Goal: Information Seeking & Learning: Learn about a topic

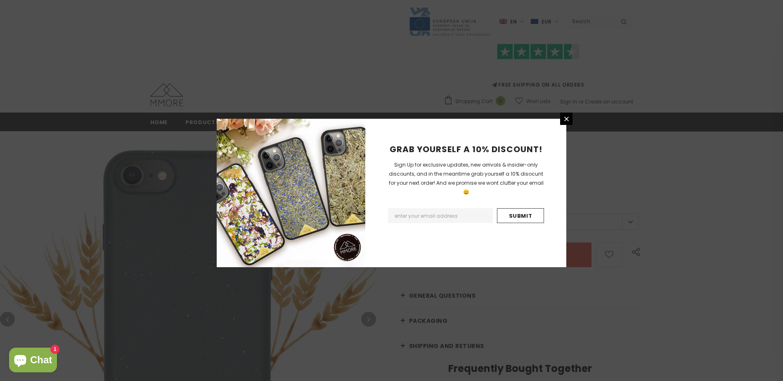
drag, startPoint x: 564, startPoint y: 118, endPoint x: 575, endPoint y: 110, distance: 13.5
click at [564, 118] on icon at bounding box center [566, 119] width 7 height 7
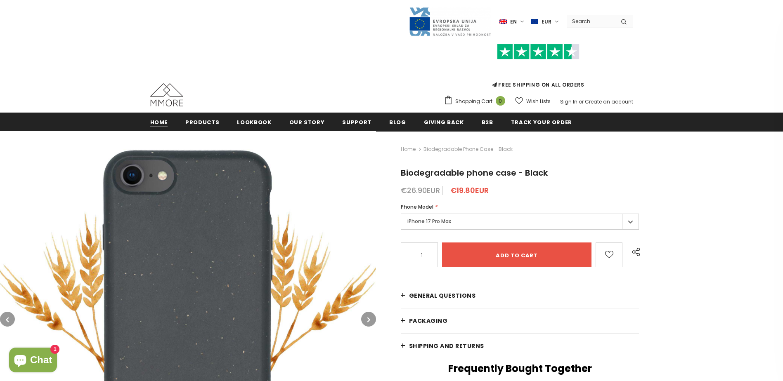
click at [163, 123] on span "Home" at bounding box center [159, 122] width 18 height 8
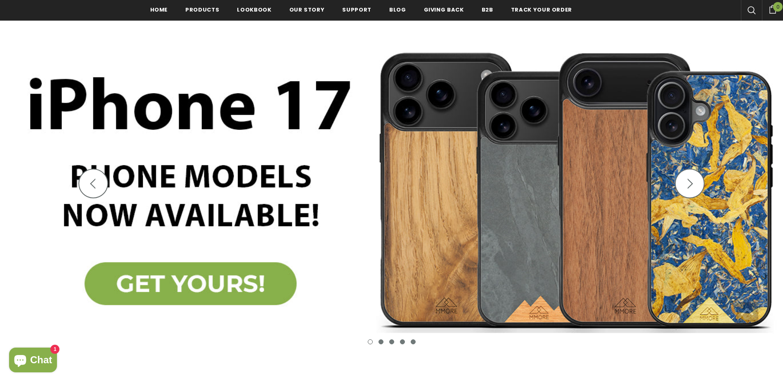
scroll to position [124, 0]
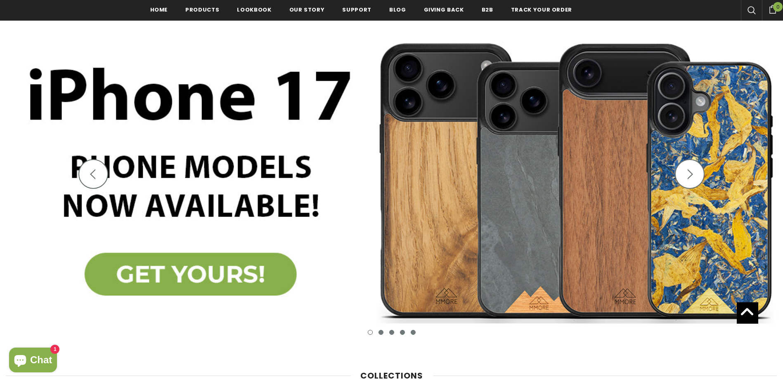
click at [217, 272] on img at bounding box center [391, 180] width 783 height 343
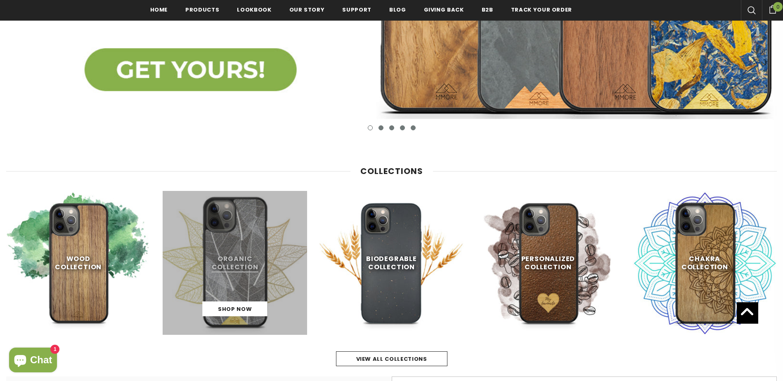
scroll to position [330, 0]
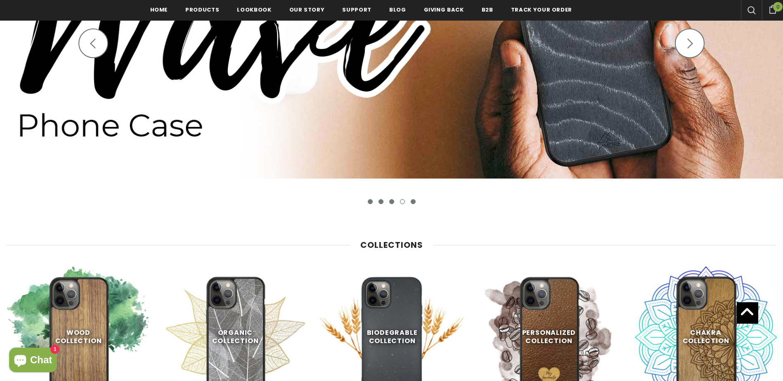
scroll to position [126, 0]
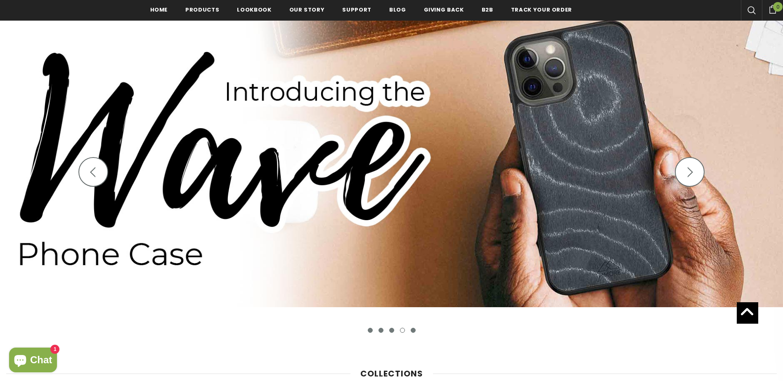
click at [371, 334] on img at bounding box center [391, 178] width 783 height 343
click at [370, 331] on button "1" at bounding box center [370, 330] width 5 height 5
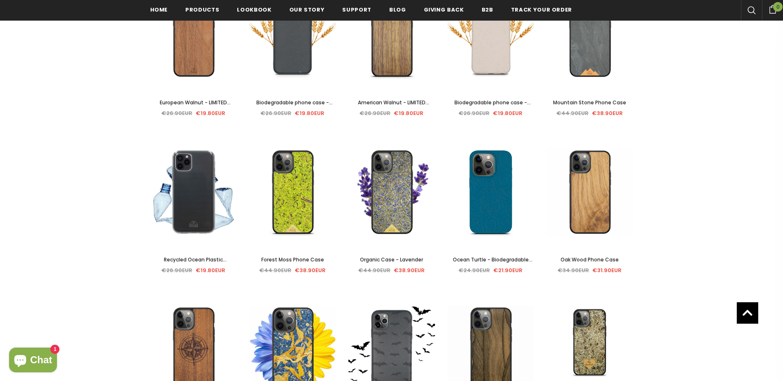
scroll to position [206, 0]
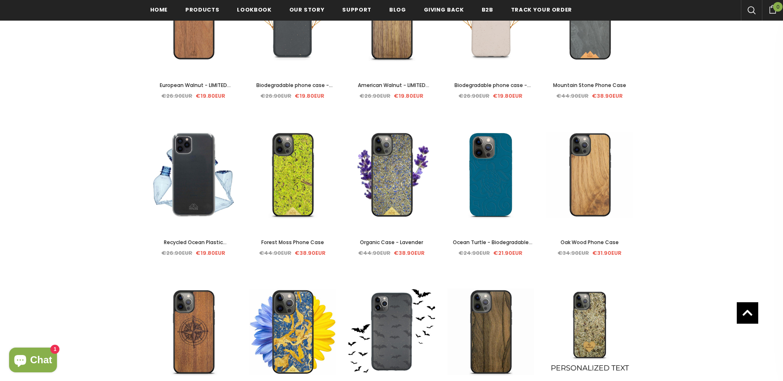
click at [417, 241] on span "Organic Case - Lavender" at bounding box center [391, 242] width 63 height 7
click at [515, 240] on span "Ocean Turtle - Biodegradable phone case - Ocean Blue and Black" at bounding box center [493, 251] width 80 height 25
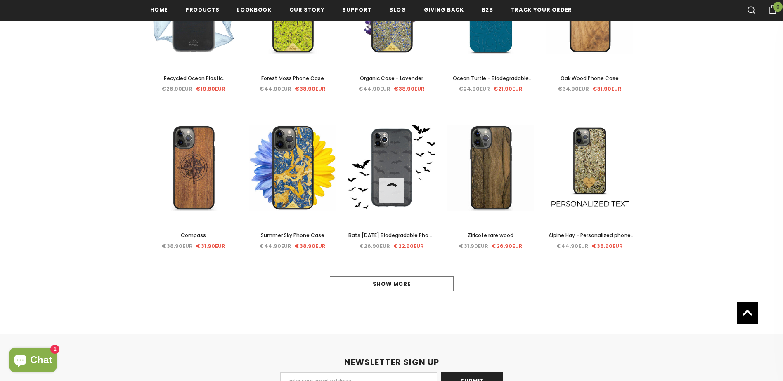
scroll to position [372, 0]
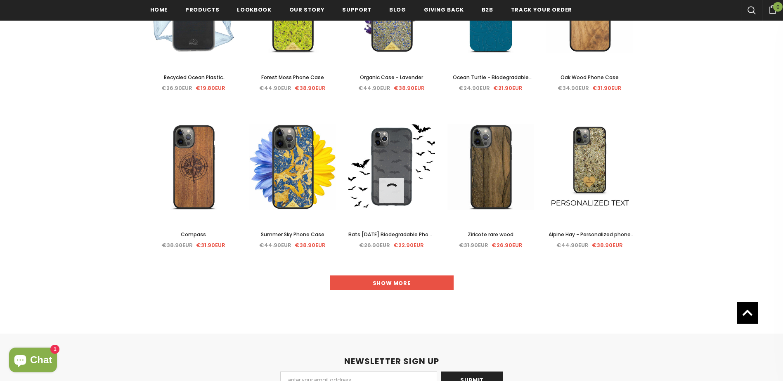
click at [405, 284] on link "Show more" at bounding box center [392, 283] width 124 height 15
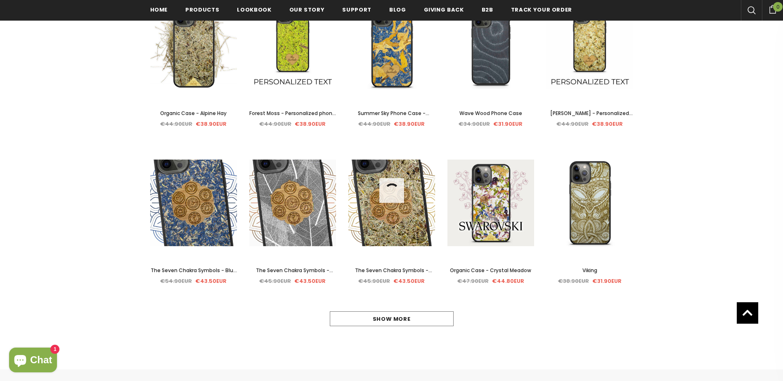
scroll to position [826, 0]
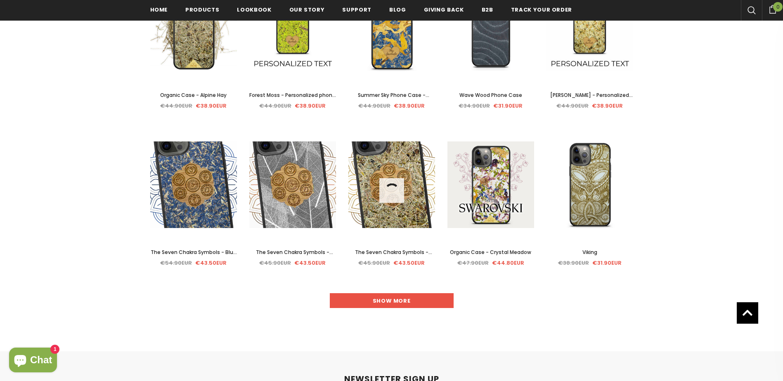
click at [398, 301] on link "Show more" at bounding box center [392, 301] width 124 height 15
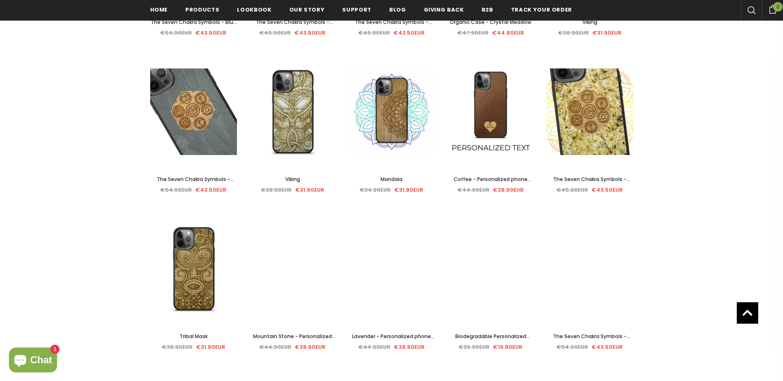
scroll to position [1073, 0]
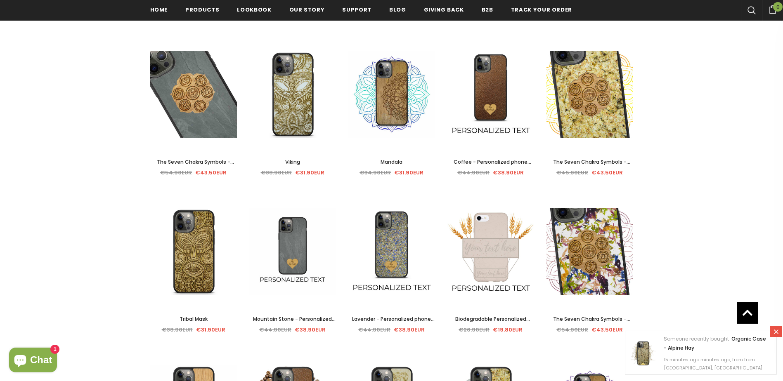
click at [394, 162] on span "Mandala" at bounding box center [392, 162] width 22 height 7
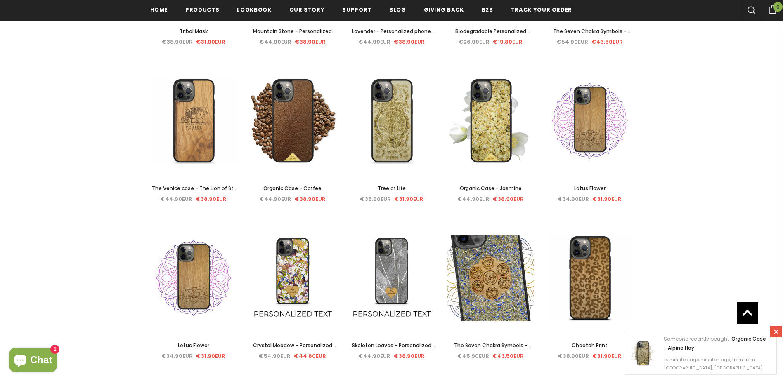
scroll to position [1362, 0]
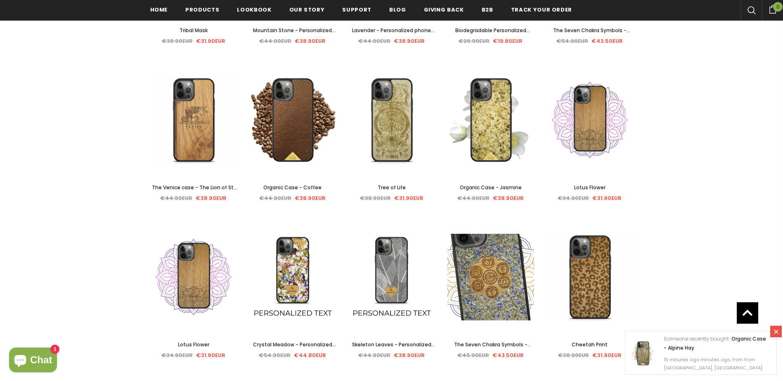
click at [598, 186] on span "Lotus Flower" at bounding box center [589, 187] width 31 height 7
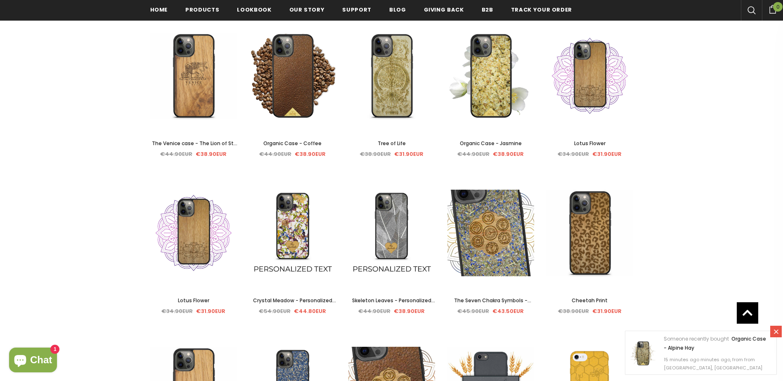
scroll to position [1404, 0]
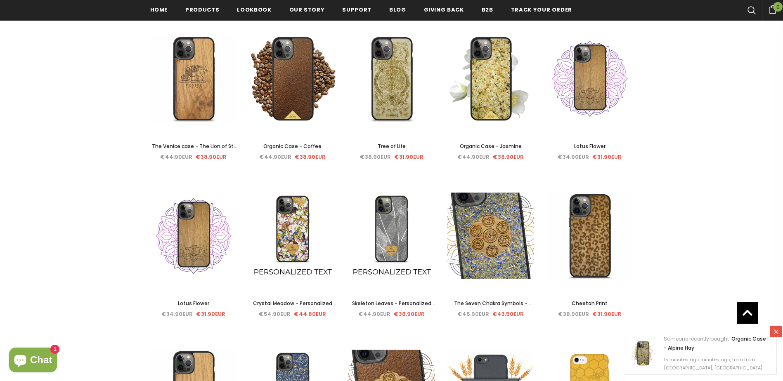
click at [212, 143] on span "The Venice case - The Lion of St. Marco with the lettering" at bounding box center [195, 155] width 87 height 25
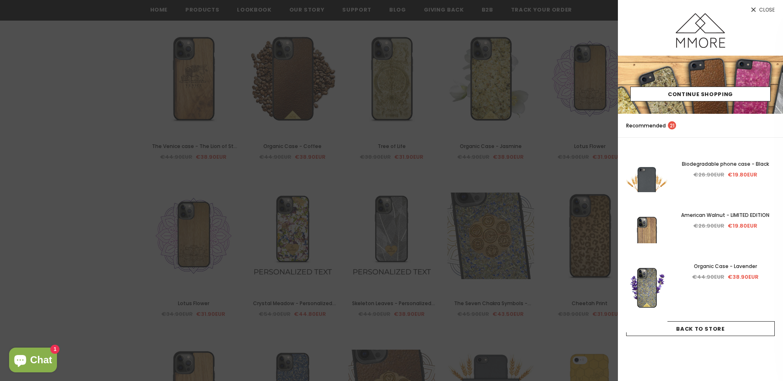
click at [769, 4] on link "Close" at bounding box center [700, 6] width 165 height 13
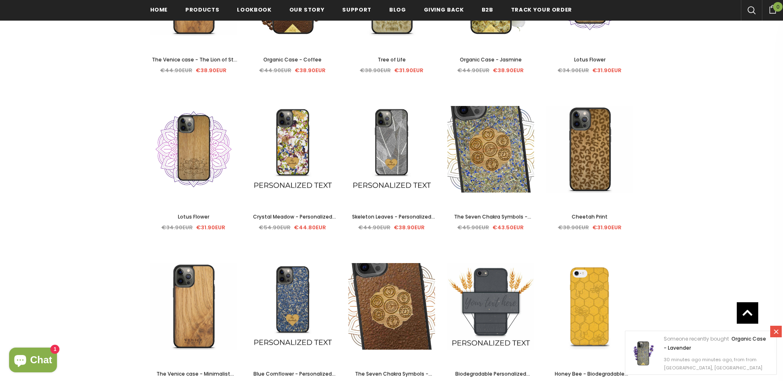
scroll to position [1528, 0]
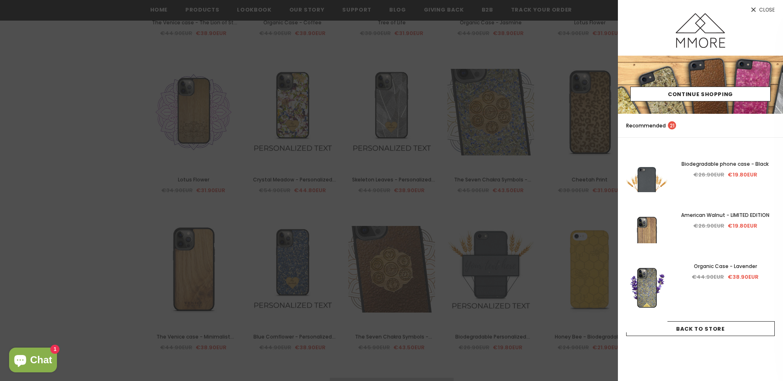
click at [763, 9] on span "Close" at bounding box center [767, 9] width 16 height 5
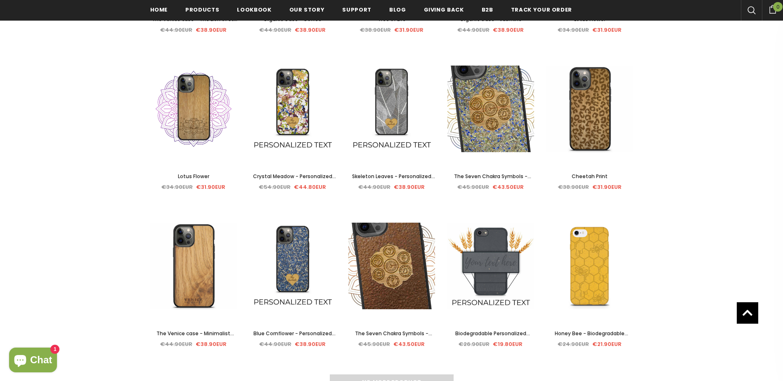
scroll to position [1569, 0]
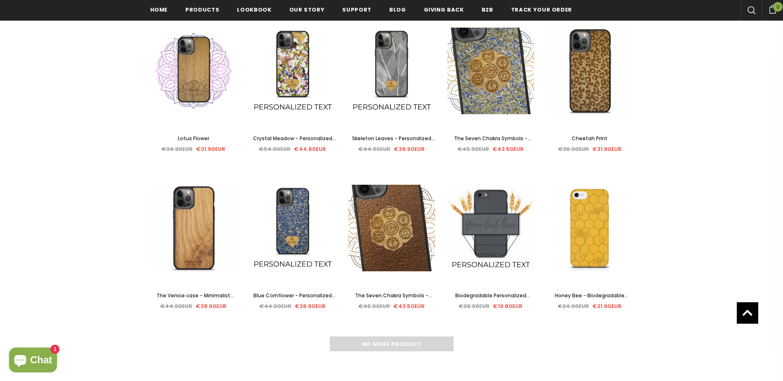
click at [191, 295] on span "The Venice case - Minimalist lettering" at bounding box center [195, 300] width 78 height 16
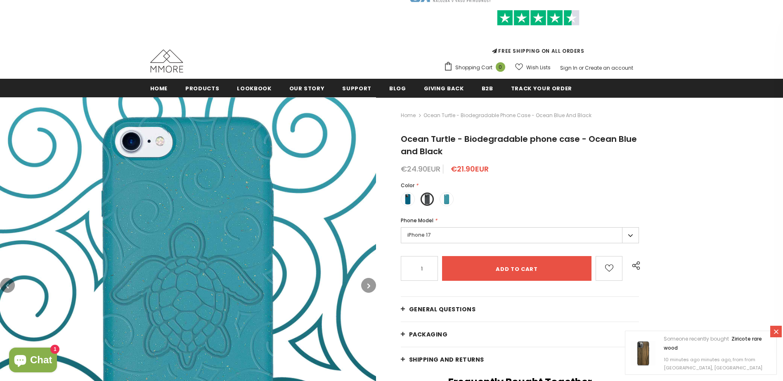
scroll to position [83, 0]
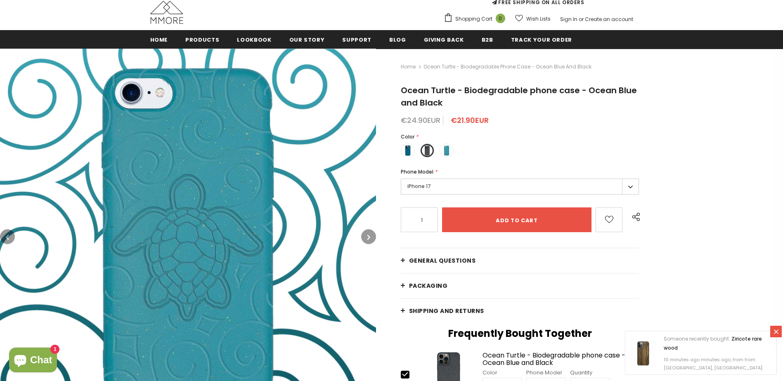
click at [370, 235] on icon "button" at bounding box center [368, 237] width 3 height 8
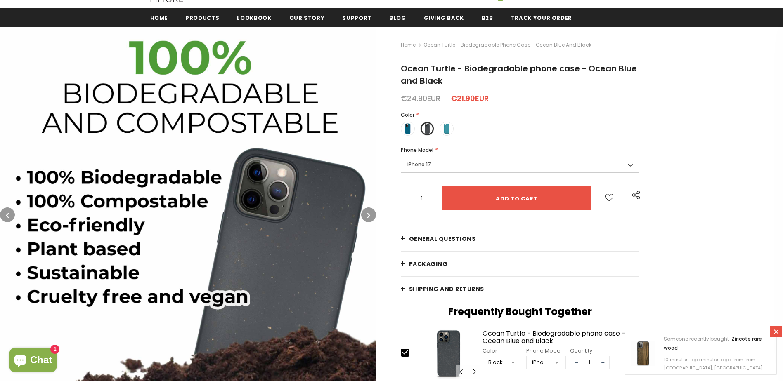
scroll to position [124, 0]
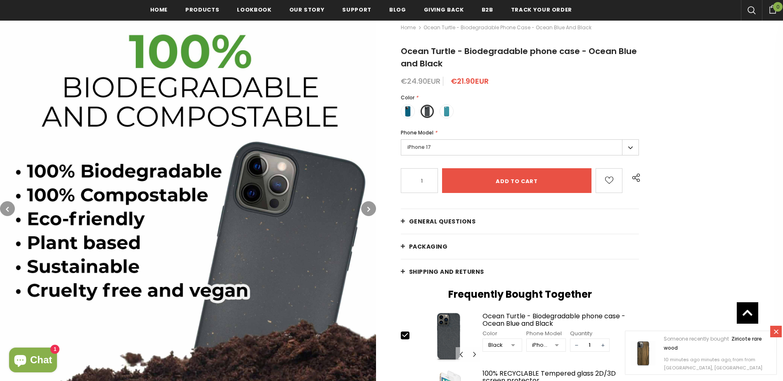
click at [363, 211] on button "button" at bounding box center [368, 208] width 15 height 15
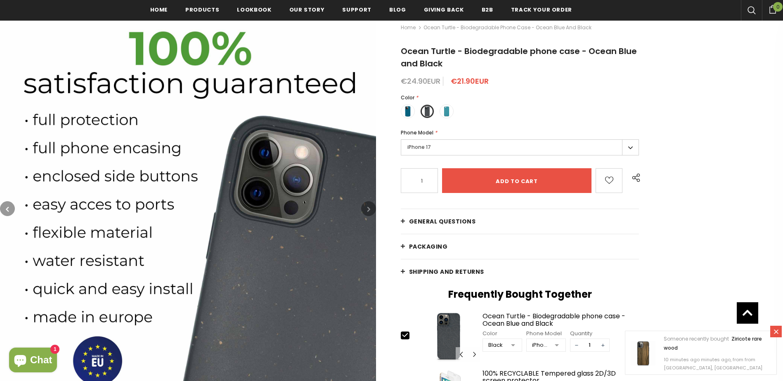
click at [367, 210] on icon "button" at bounding box center [368, 209] width 3 height 8
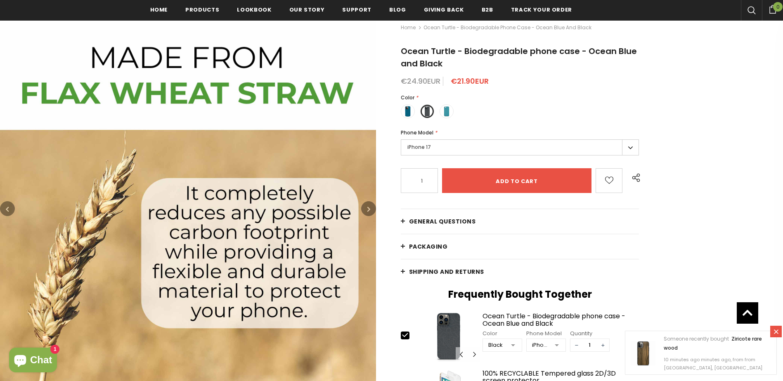
click at [370, 211] on icon "button" at bounding box center [368, 209] width 3 height 8
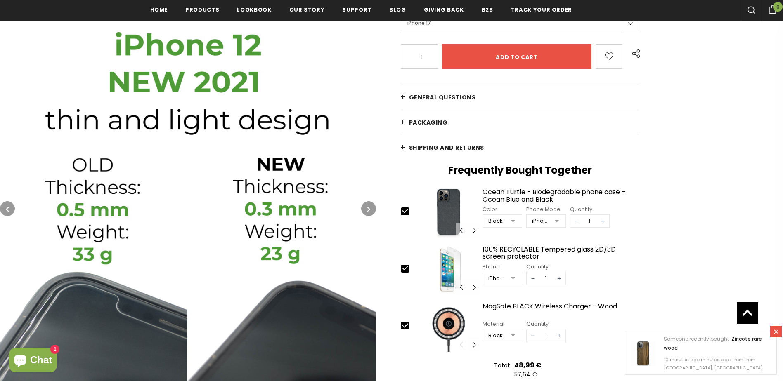
scroll to position [248, 0]
click at [367, 211] on button "button" at bounding box center [368, 208] width 15 height 15
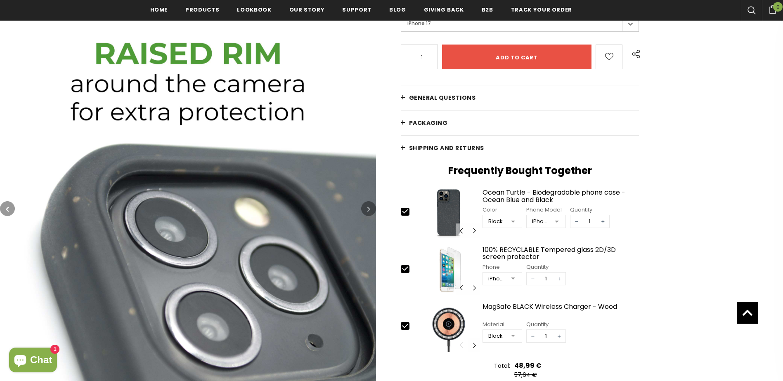
click at [367, 211] on icon "button" at bounding box center [368, 209] width 3 height 8
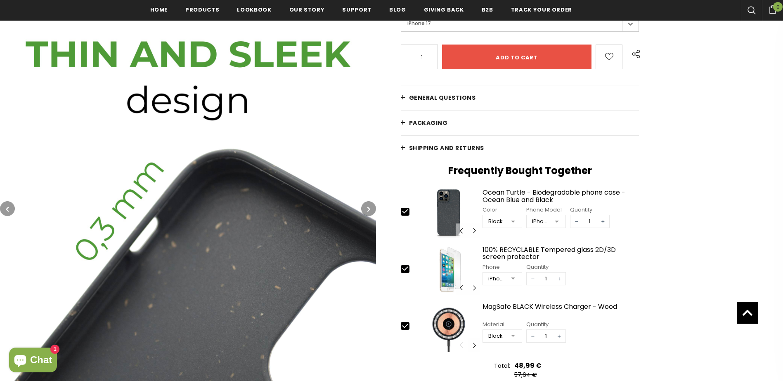
click at [367, 211] on icon "button" at bounding box center [368, 209] width 3 height 8
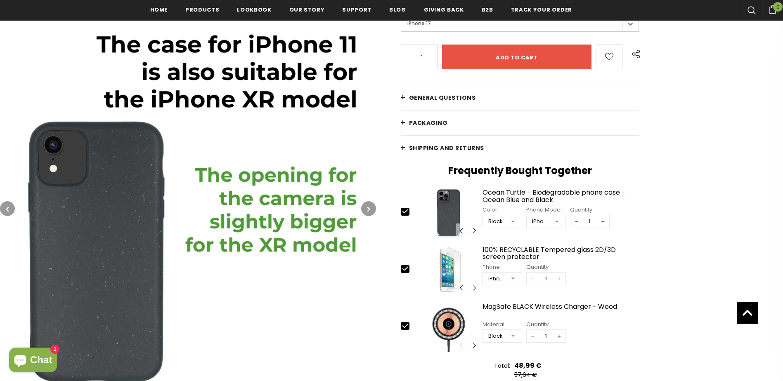
click at [367, 211] on icon "button" at bounding box center [368, 209] width 3 height 8
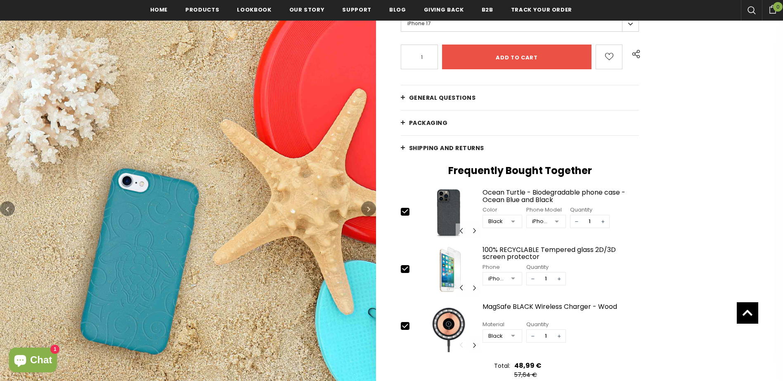
click at [367, 211] on icon "button" at bounding box center [368, 209] width 3 height 8
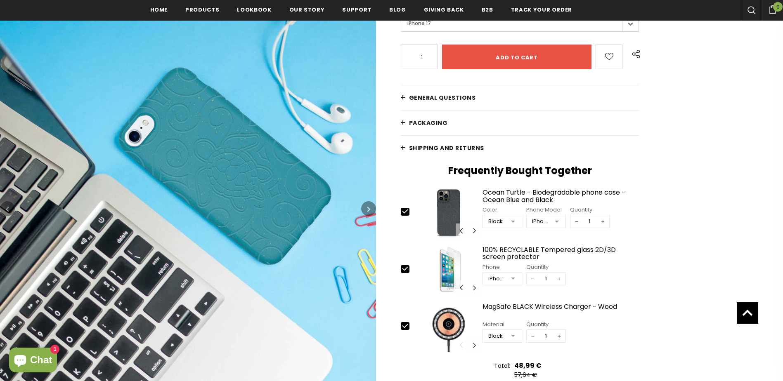
click at [367, 211] on icon "button" at bounding box center [368, 209] width 3 height 8
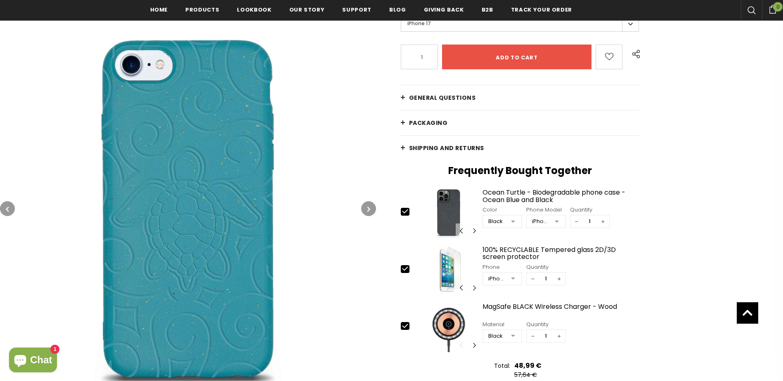
click at [367, 211] on icon "button" at bounding box center [368, 209] width 3 height 8
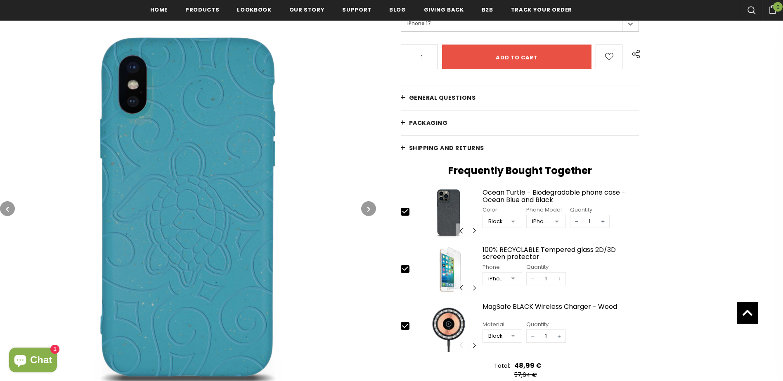
click at [367, 211] on icon "button" at bounding box center [368, 209] width 3 height 8
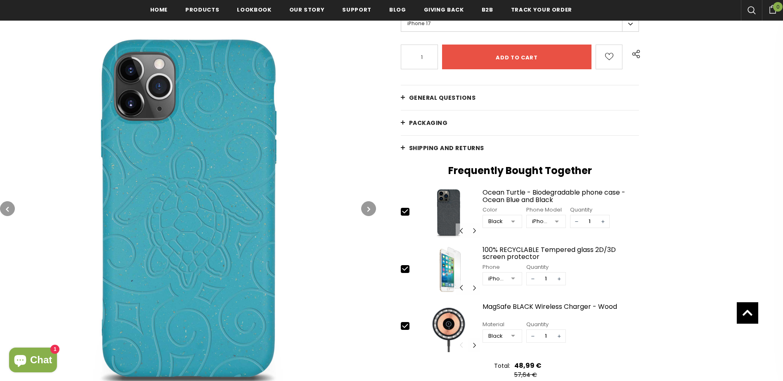
click at [367, 211] on icon "button" at bounding box center [368, 209] width 3 height 8
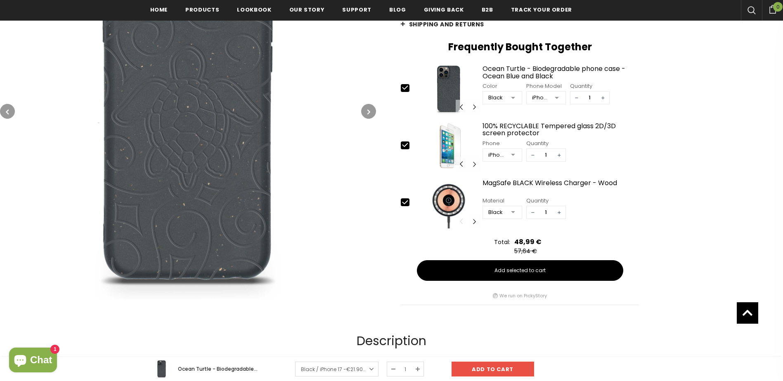
scroll to position [124, 0]
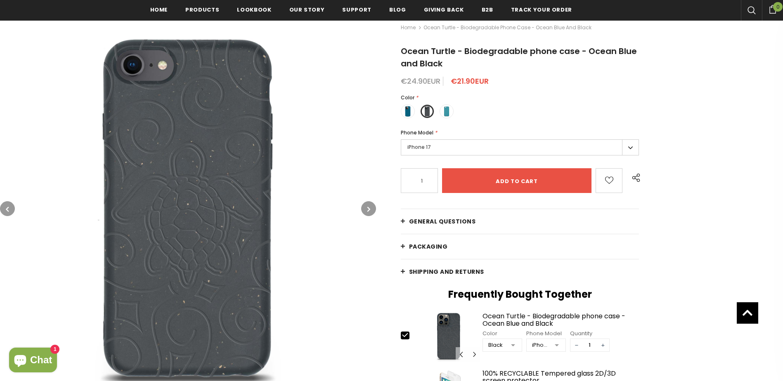
click at [405, 223] on link "General Questions" at bounding box center [520, 221] width 239 height 25
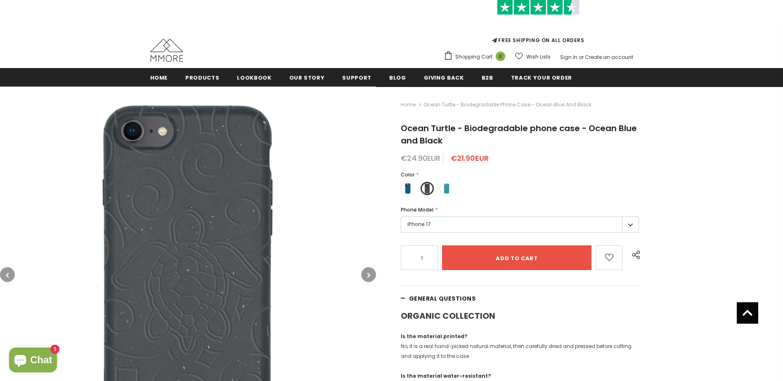
scroll to position [0, 0]
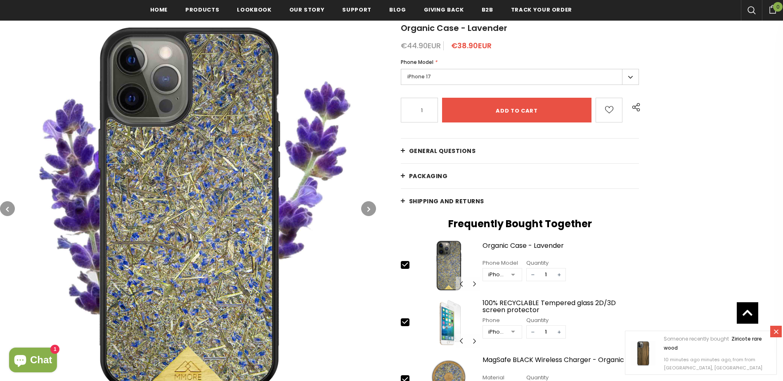
scroll to position [165, 0]
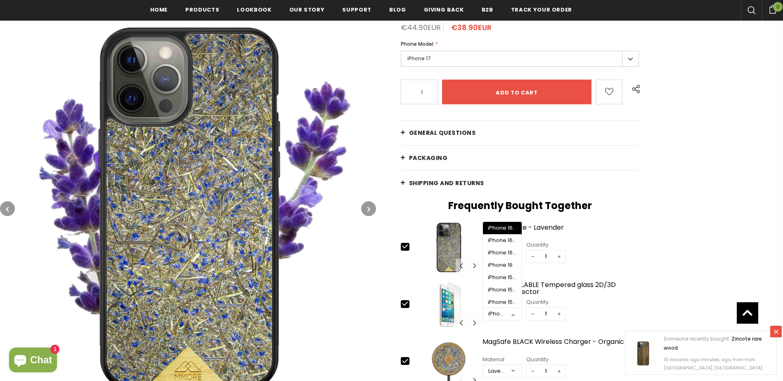
click at [511, 313] on div at bounding box center [513, 314] width 17 height 12
click at [710, 243] on div "Home Organic Case - Lavender Organic Case - Lavender €44.90EUR €38.90EUR Phone …" at bounding box center [579, 275] width 407 height 615
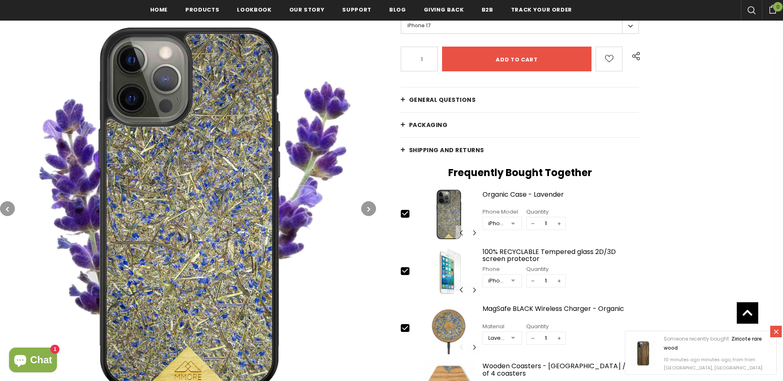
scroll to position [248, 0]
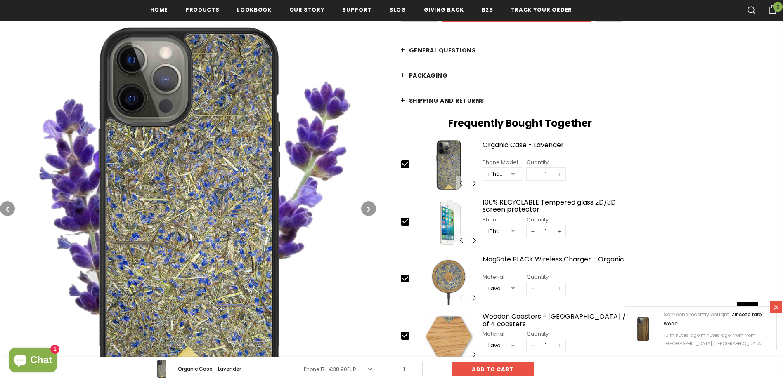
click at [775, 311] on icon at bounding box center [776, 307] width 7 height 7
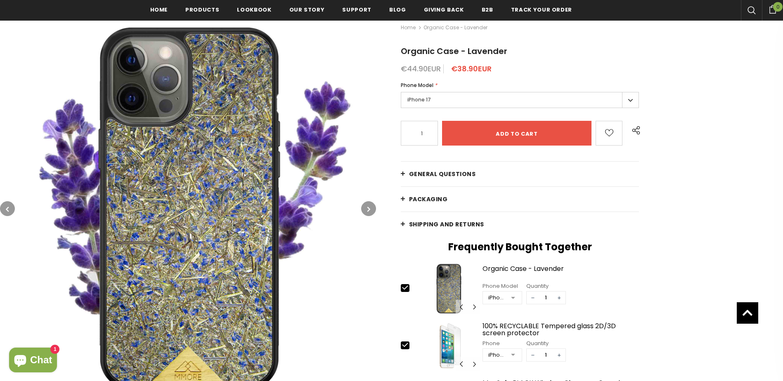
scroll to position [83, 0]
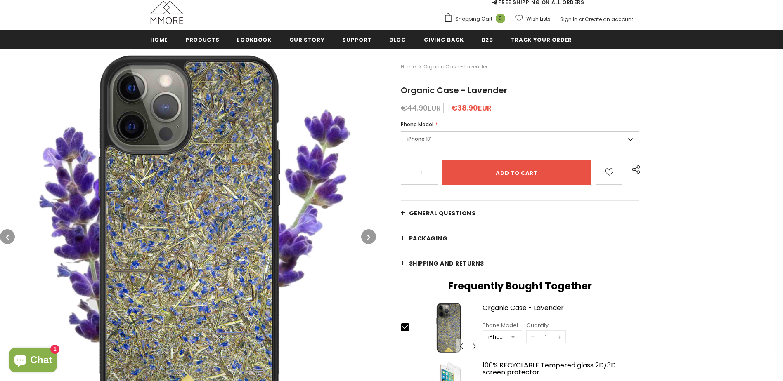
click at [403, 213] on link "General Questions" at bounding box center [520, 213] width 239 height 25
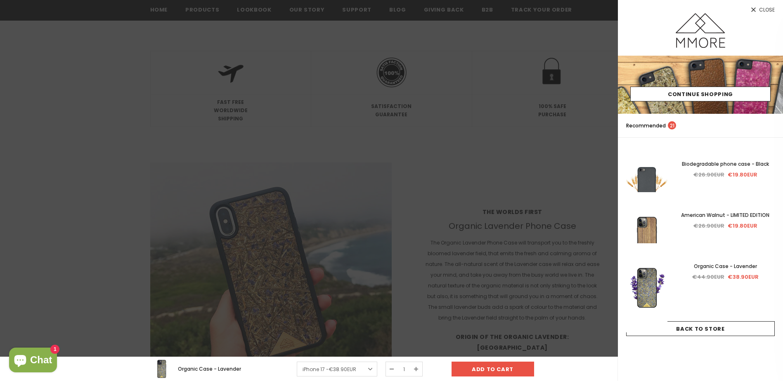
scroll to position [1569, 0]
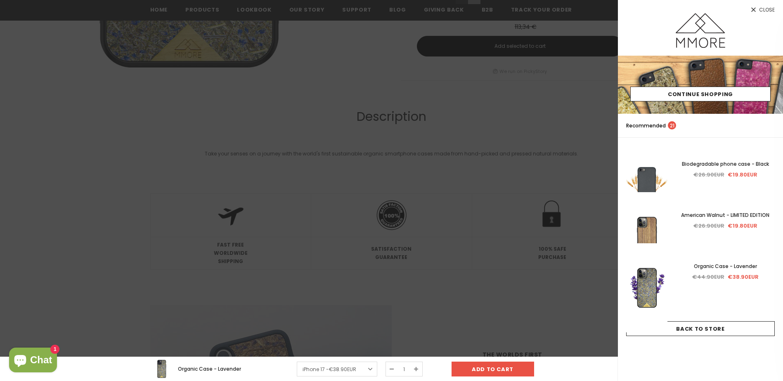
click at [770, 10] on span "Close" at bounding box center [767, 9] width 16 height 5
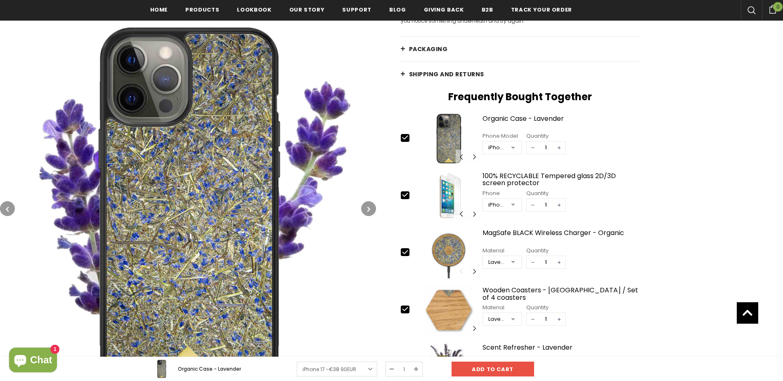
scroll to position [1115, 0]
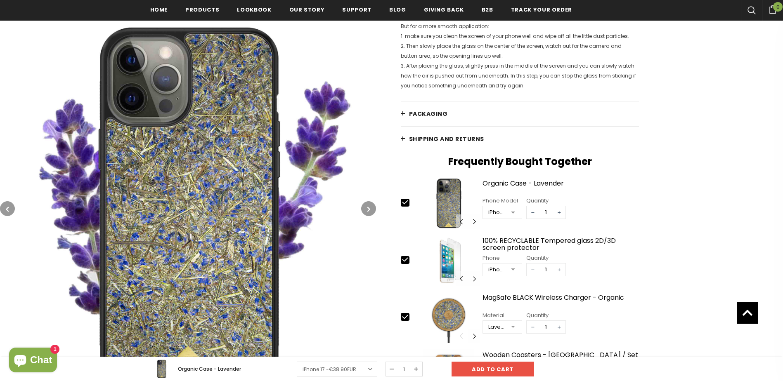
click at [368, 212] on icon "button" at bounding box center [368, 209] width 3 height 8
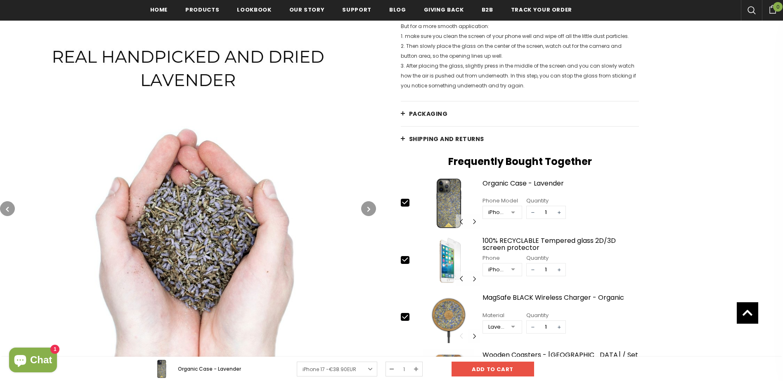
click at [368, 214] on button "button" at bounding box center [368, 208] width 15 height 15
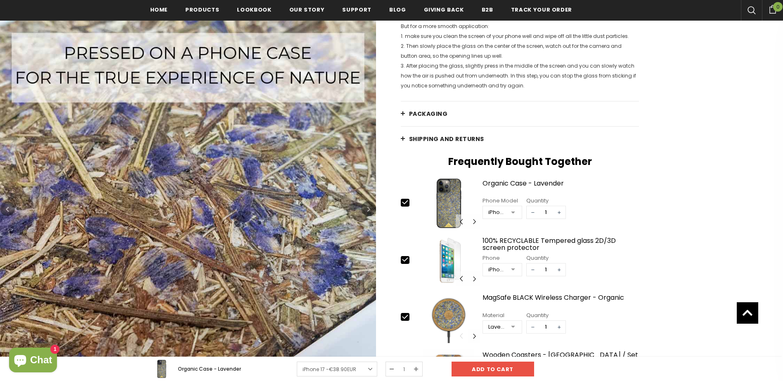
click at [368, 214] on button "button" at bounding box center [368, 208] width 15 height 15
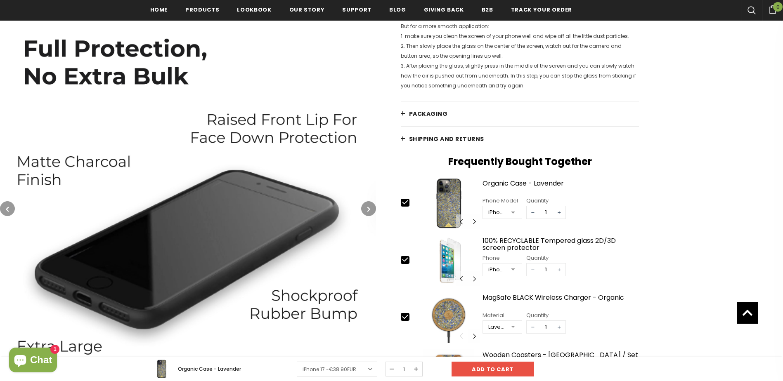
click at [368, 214] on button "button" at bounding box center [368, 208] width 15 height 15
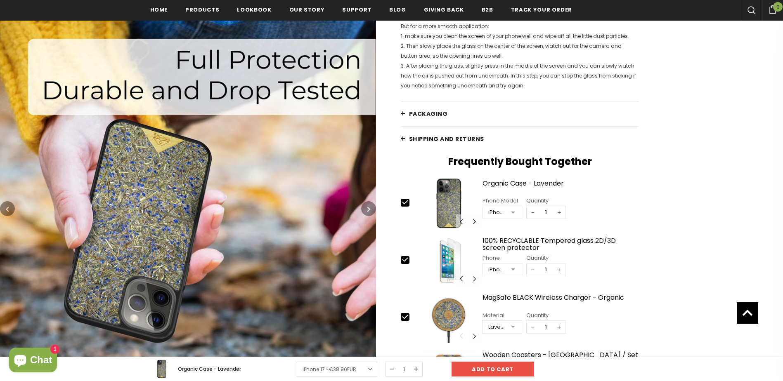
click at [368, 214] on button "button" at bounding box center [368, 208] width 15 height 15
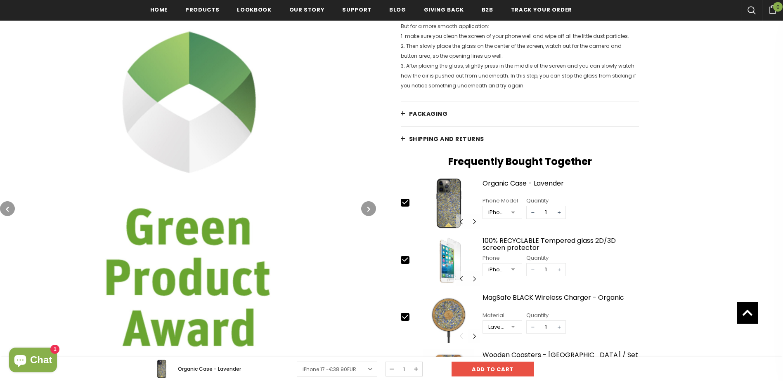
click at [368, 214] on button "button" at bounding box center [368, 208] width 15 height 15
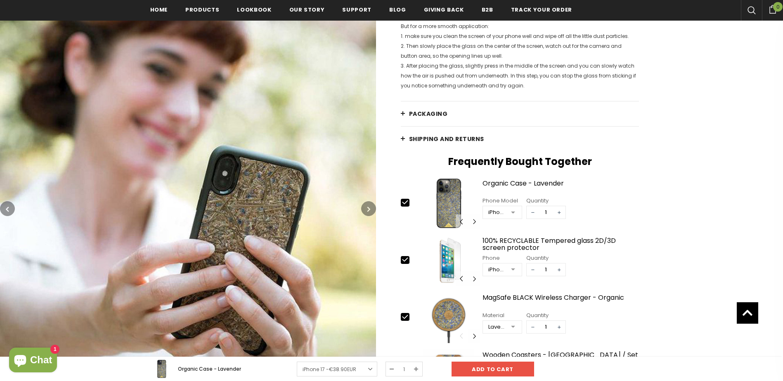
click at [368, 214] on button "button" at bounding box center [368, 208] width 15 height 15
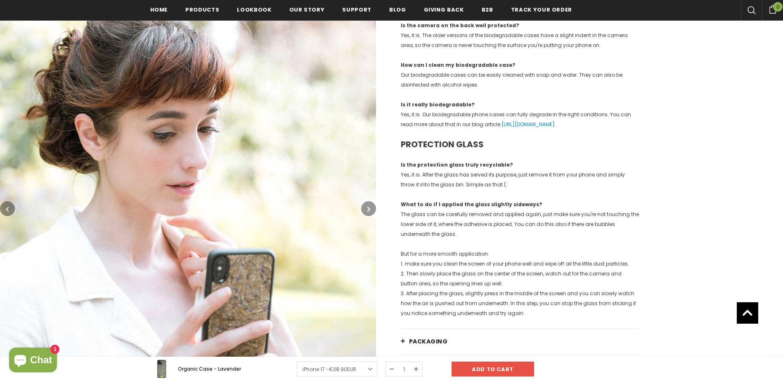
scroll to position [867, 0]
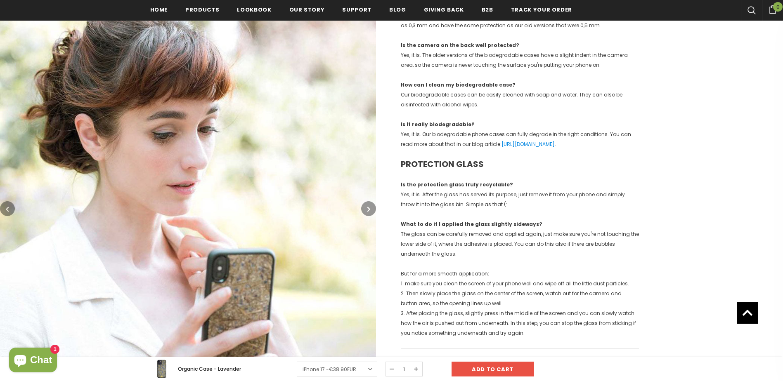
click at [371, 212] on button "button" at bounding box center [368, 208] width 15 height 15
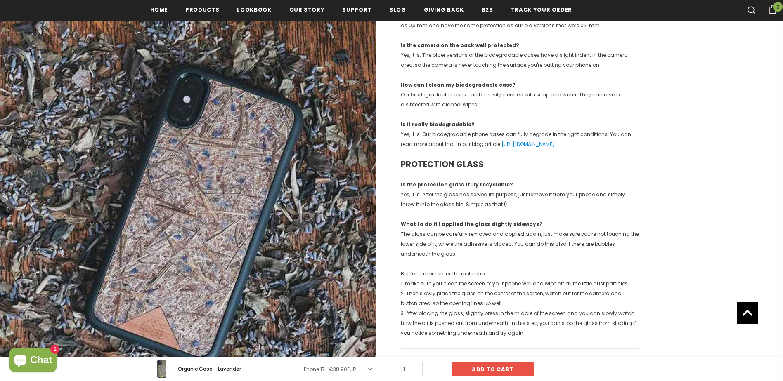
click at [371, 212] on button "button" at bounding box center [368, 208] width 15 height 15
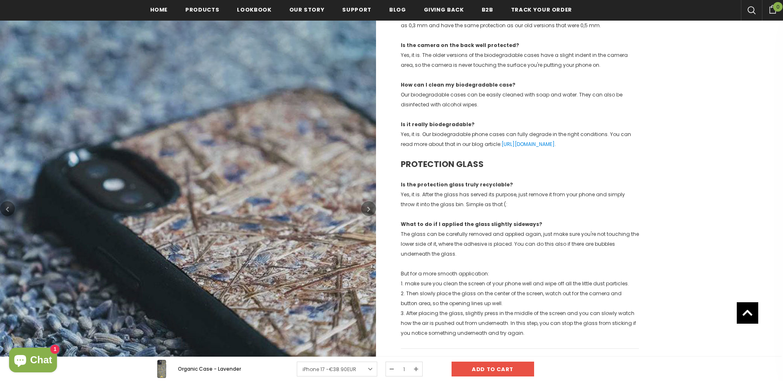
click at [371, 212] on button "button" at bounding box center [368, 208] width 15 height 15
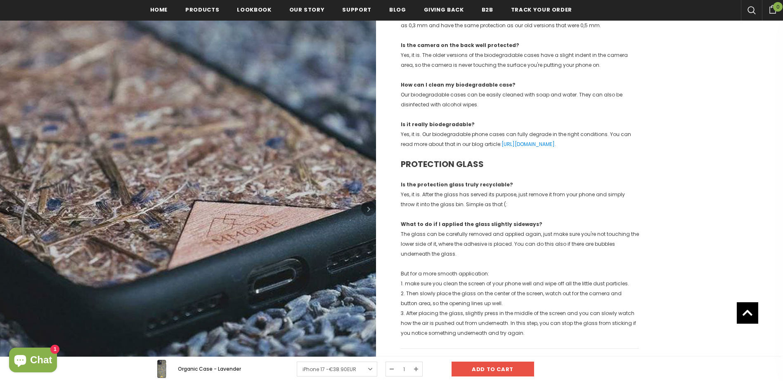
click at [371, 212] on button "button" at bounding box center [368, 208] width 15 height 15
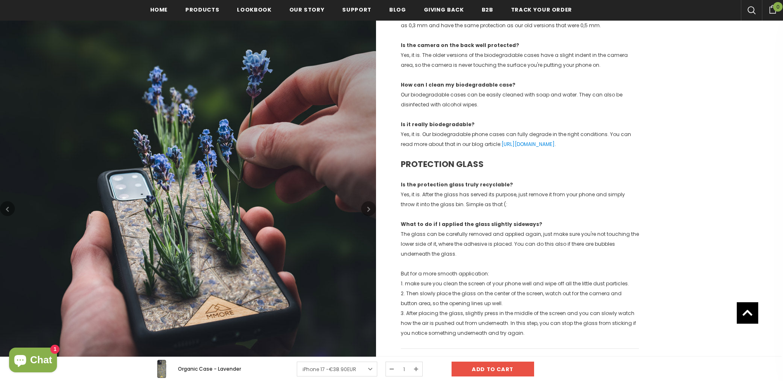
click at [371, 212] on button "button" at bounding box center [368, 208] width 15 height 15
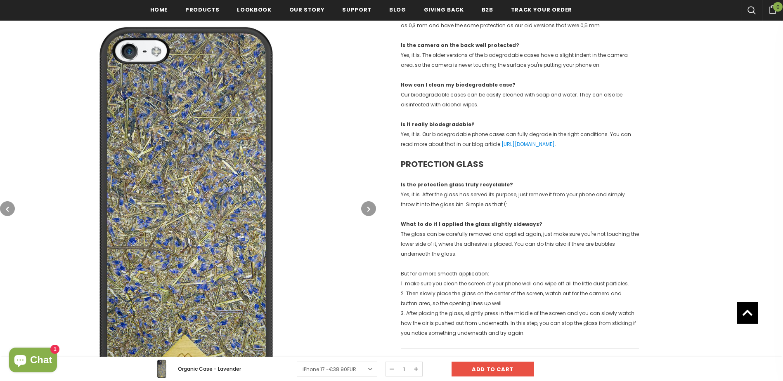
click at [371, 212] on button "button" at bounding box center [368, 208] width 15 height 15
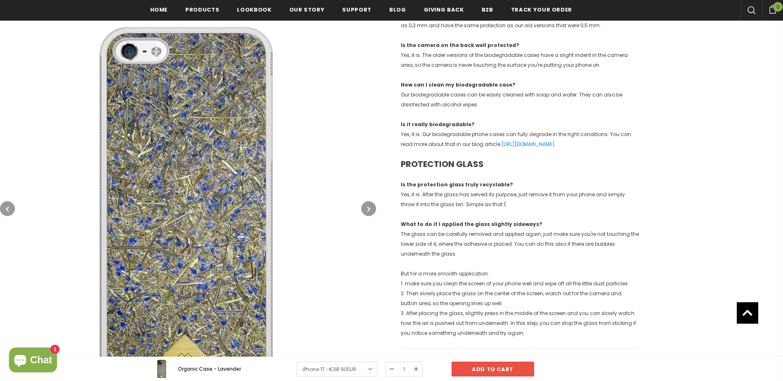
click at [371, 212] on button "button" at bounding box center [368, 208] width 15 height 15
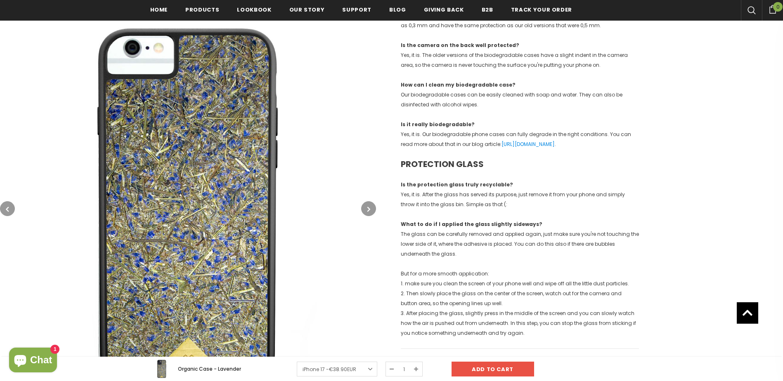
click at [371, 212] on button "button" at bounding box center [368, 208] width 15 height 15
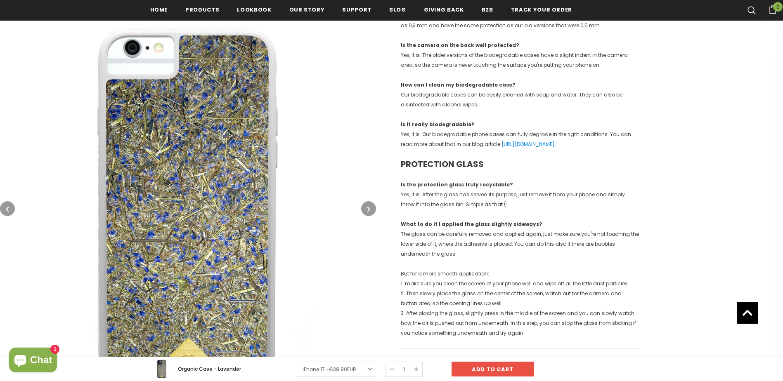
click at [371, 212] on button "button" at bounding box center [368, 208] width 15 height 15
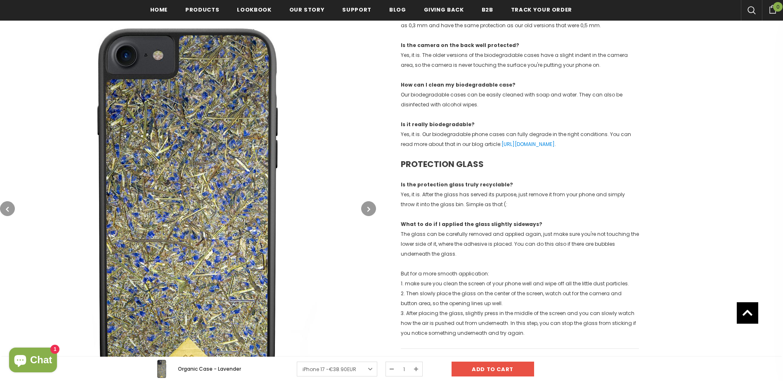
click at [371, 212] on button "button" at bounding box center [368, 208] width 15 height 15
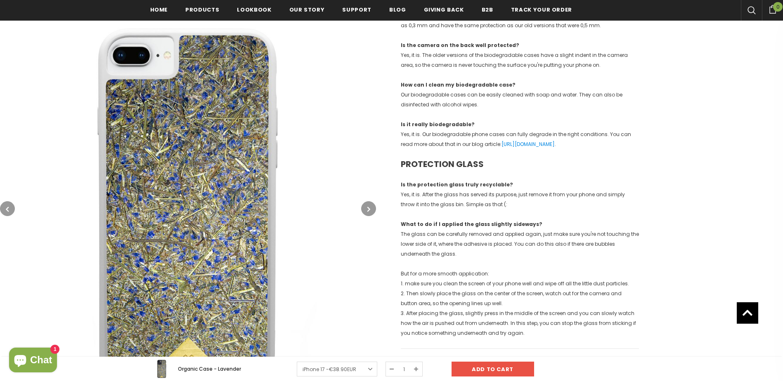
click at [371, 212] on button "button" at bounding box center [368, 208] width 15 height 15
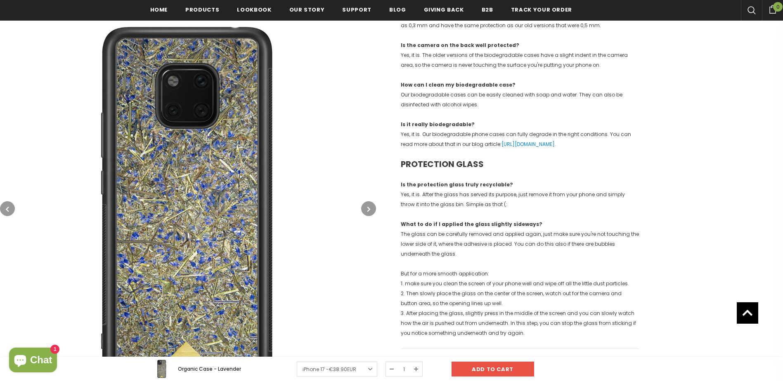
click at [371, 212] on button "button" at bounding box center [368, 208] width 15 height 15
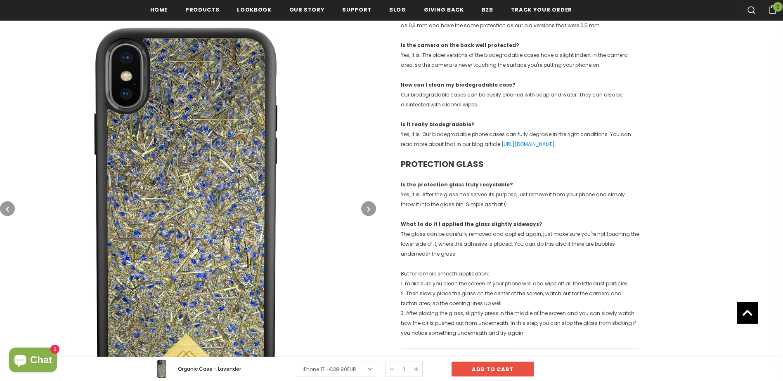
click at [371, 212] on button "button" at bounding box center [368, 208] width 15 height 15
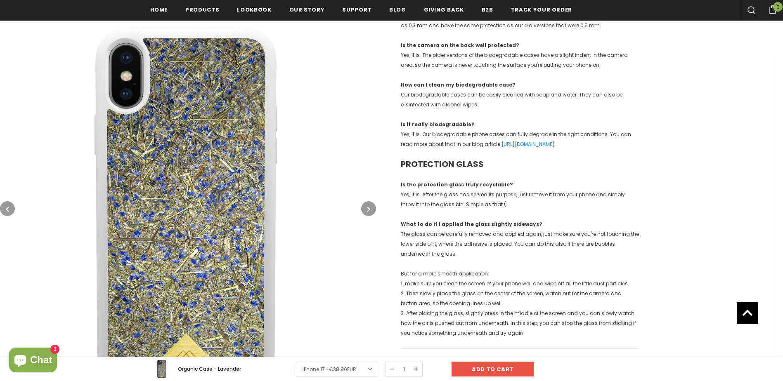
click at [371, 212] on button "button" at bounding box center [368, 208] width 15 height 15
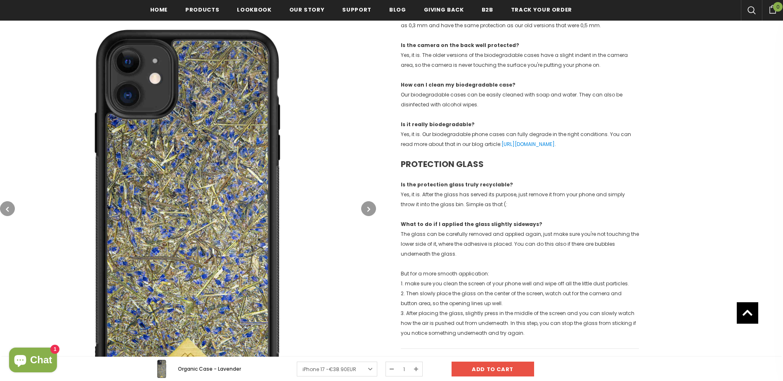
click at [371, 212] on button "button" at bounding box center [368, 208] width 15 height 15
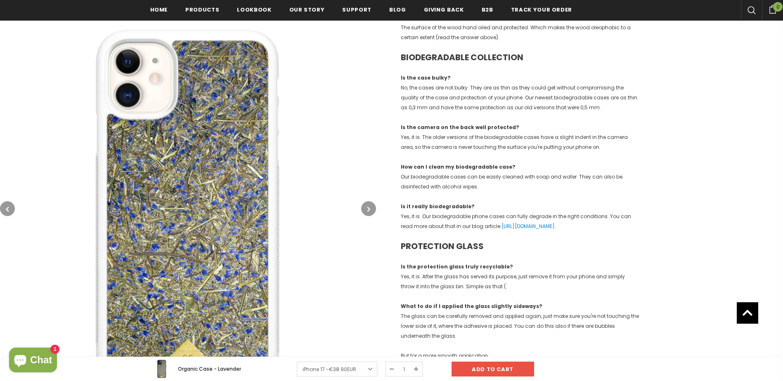
scroll to position [661, 0]
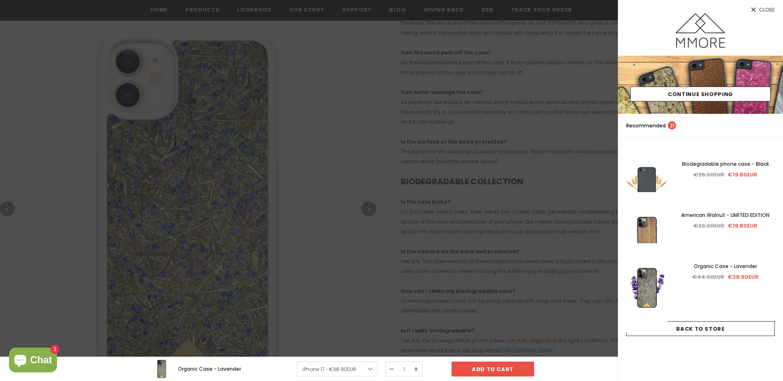
click at [768, 9] on span "Close" at bounding box center [767, 9] width 16 height 5
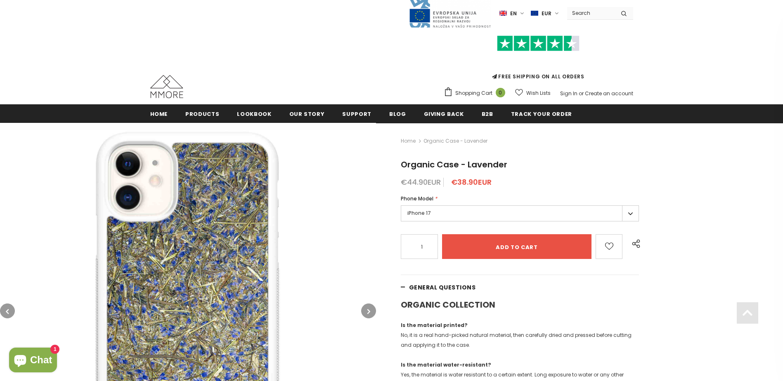
scroll to position [0, 0]
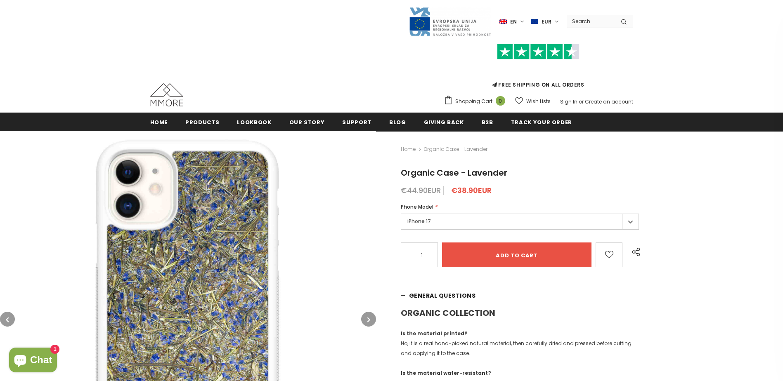
click at [6, 319] on icon "button" at bounding box center [7, 320] width 3 height 8
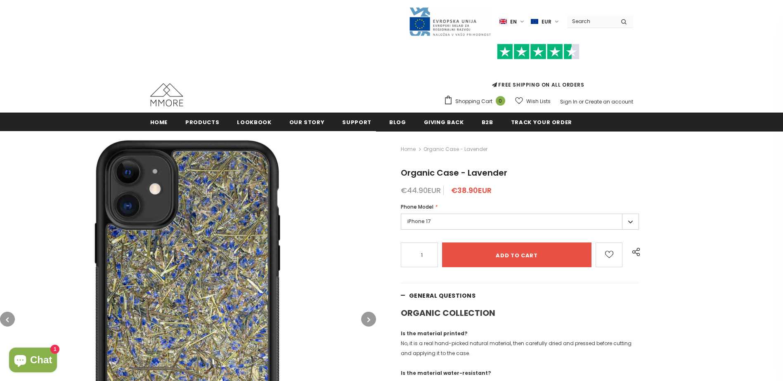
click at [6, 319] on icon "button" at bounding box center [7, 320] width 3 height 8
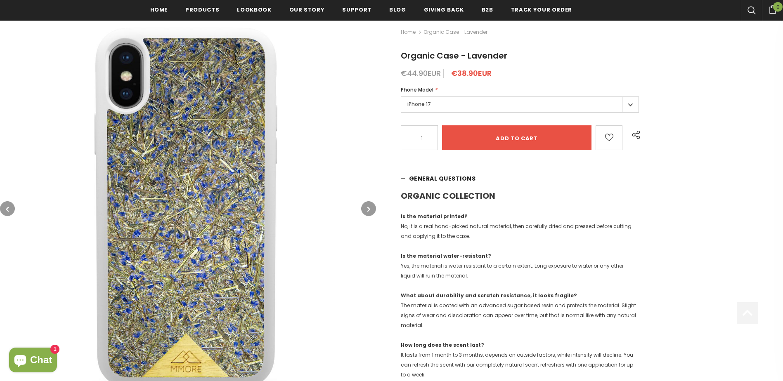
scroll to position [124, 0]
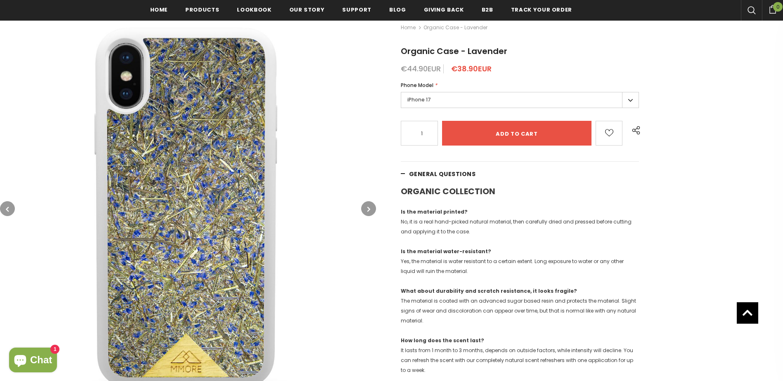
click at [8, 208] on icon "button" at bounding box center [7, 209] width 3 height 8
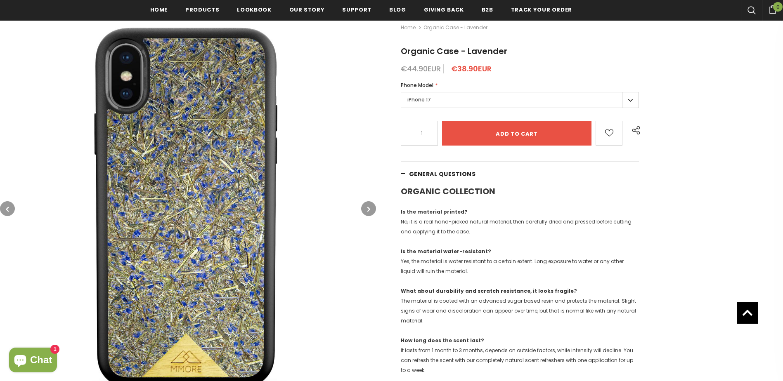
click at [8, 208] on icon "button" at bounding box center [7, 209] width 3 height 8
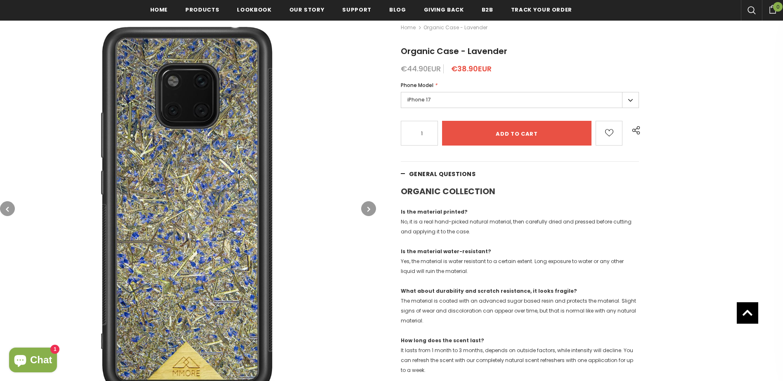
click at [8, 208] on icon "button" at bounding box center [7, 209] width 3 height 8
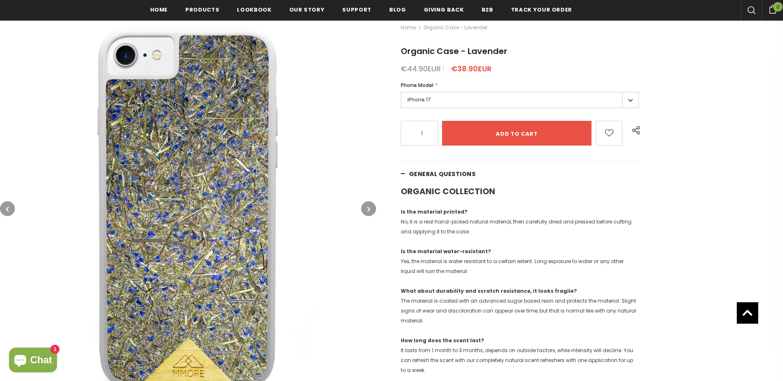
click at [10, 208] on button "button" at bounding box center [7, 208] width 15 height 15
click at [10, 209] on button "button" at bounding box center [7, 208] width 15 height 15
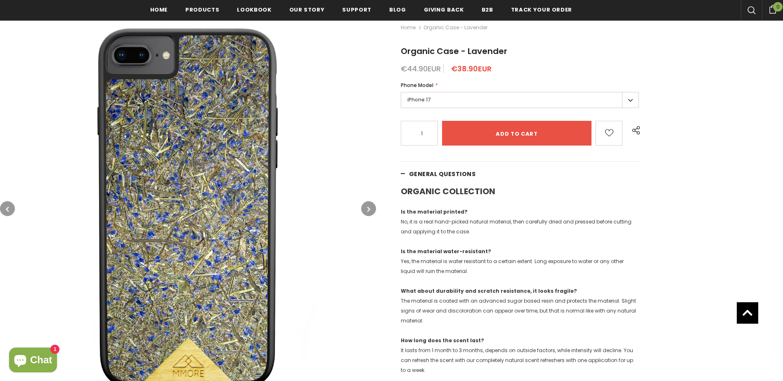
click at [10, 209] on button "button" at bounding box center [7, 208] width 15 height 15
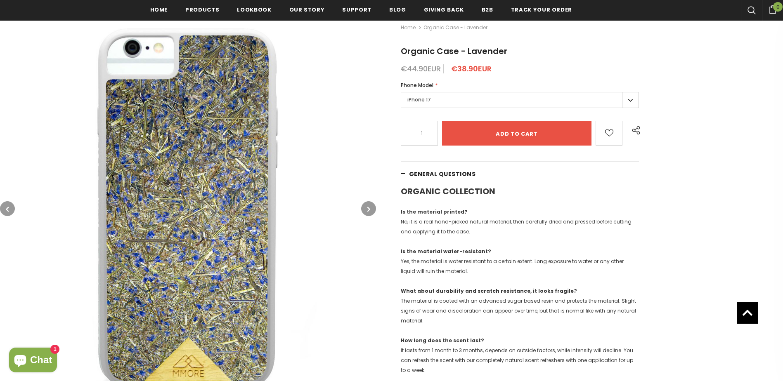
click at [10, 209] on button "button" at bounding box center [7, 208] width 15 height 15
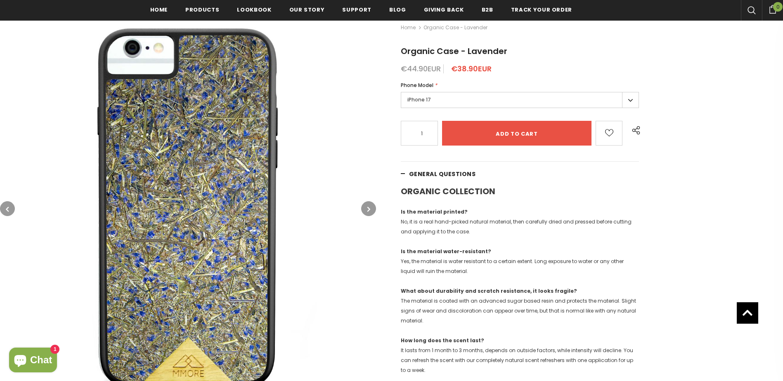
click at [10, 209] on button "button" at bounding box center [7, 208] width 15 height 15
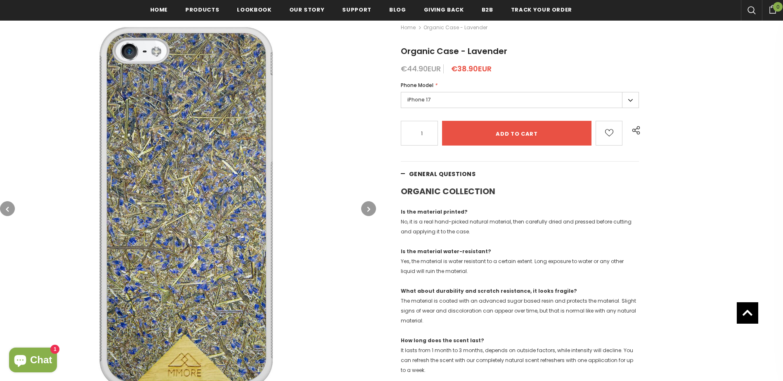
click at [10, 209] on button "button" at bounding box center [7, 208] width 15 height 15
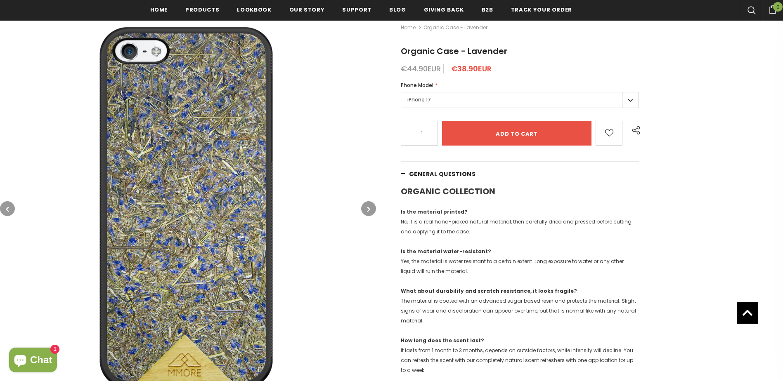
click at [9, 209] on icon "button" at bounding box center [7, 209] width 3 height 8
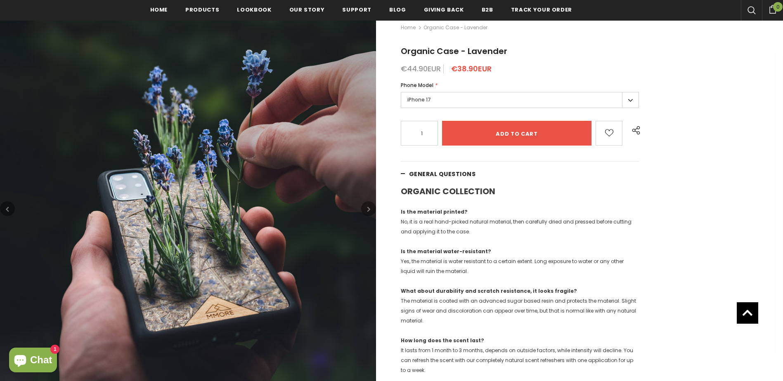
click at [7, 210] on icon "button" at bounding box center [7, 209] width 3 height 8
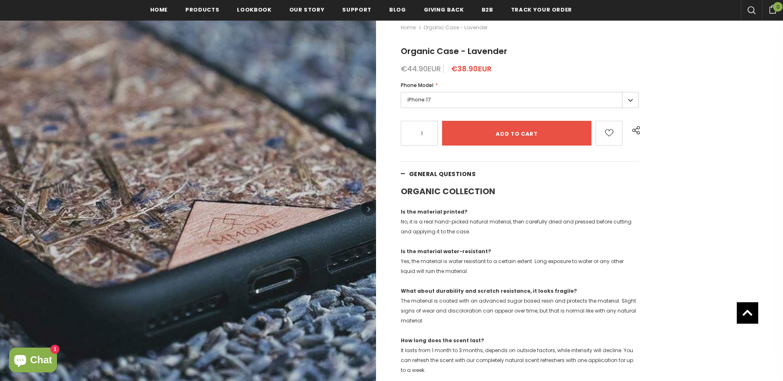
click at [7, 210] on icon "button" at bounding box center [7, 209] width 3 height 8
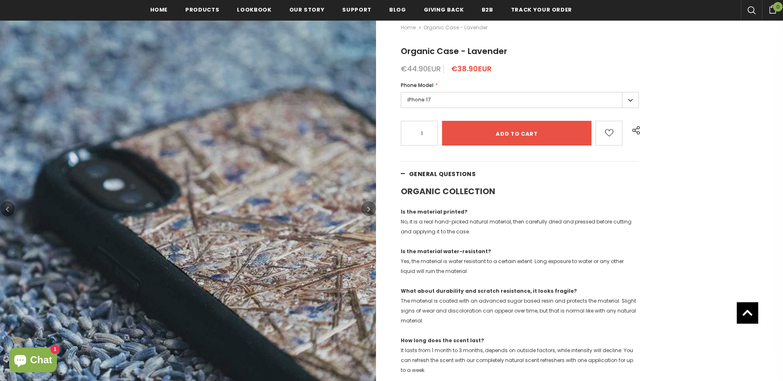
click at [7, 210] on icon "button" at bounding box center [7, 209] width 3 height 8
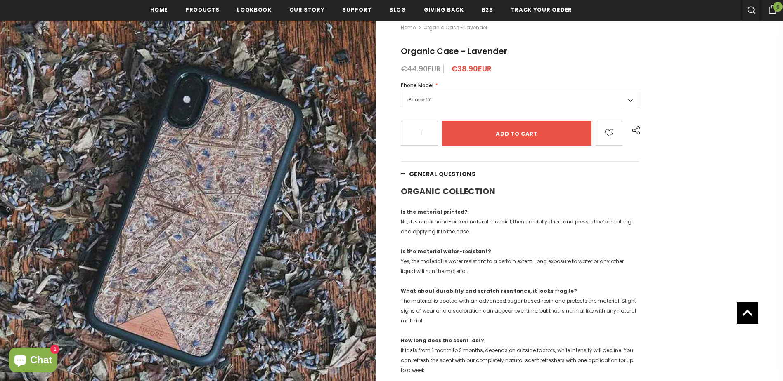
click at [7, 210] on icon "button" at bounding box center [7, 209] width 3 height 8
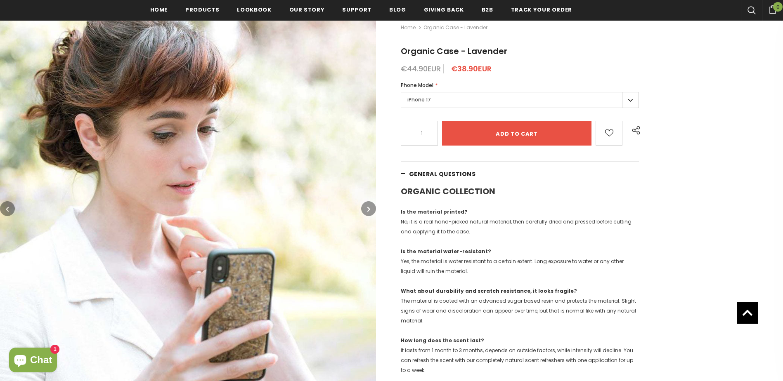
click at [7, 210] on icon "button" at bounding box center [7, 209] width 3 height 8
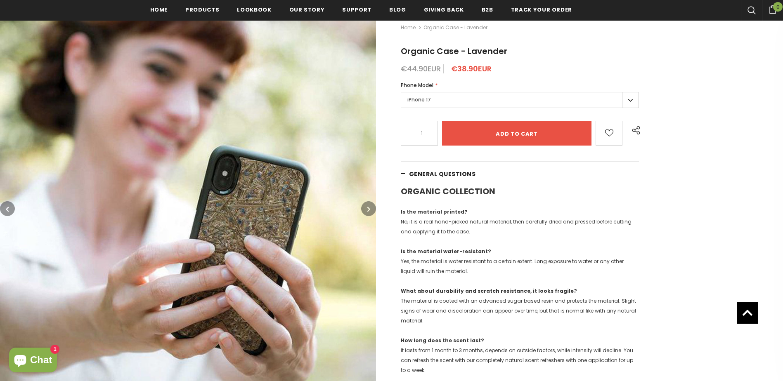
click at [7, 210] on icon "button" at bounding box center [7, 209] width 3 height 8
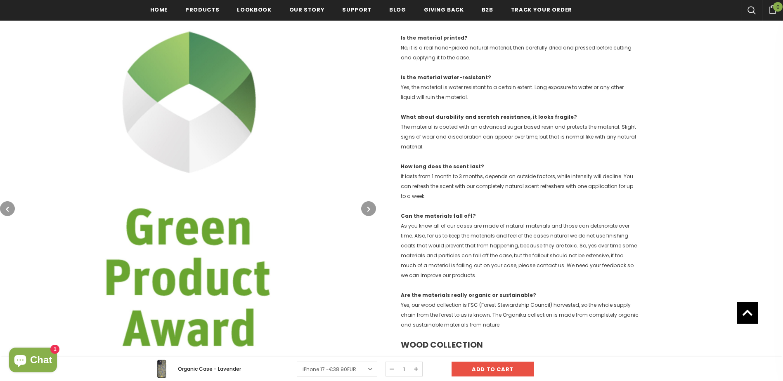
scroll to position [248, 0]
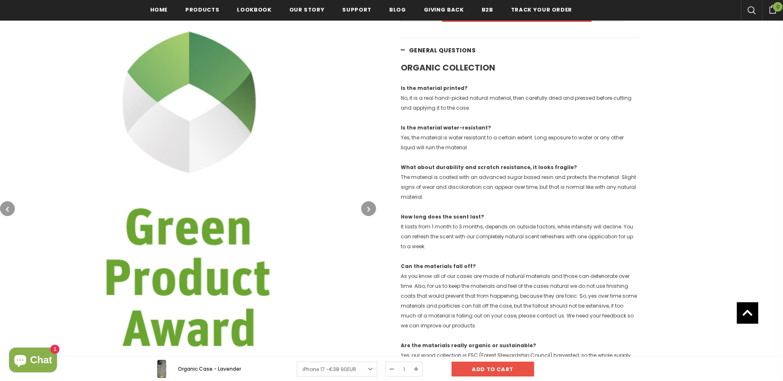
click at [13, 211] on button "button" at bounding box center [7, 208] width 15 height 15
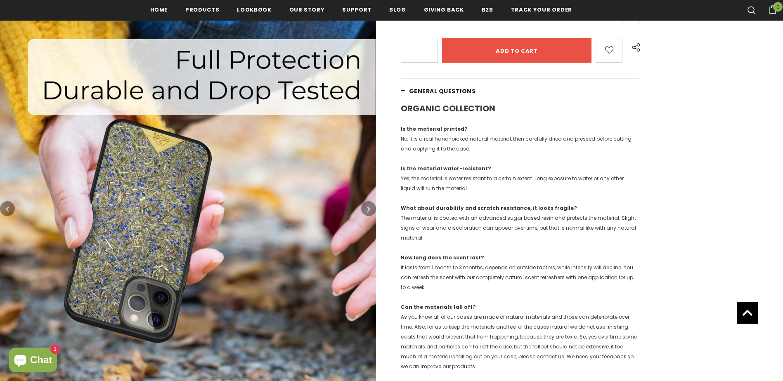
scroll to position [206, 0]
click at [10, 207] on button "button" at bounding box center [7, 208] width 15 height 15
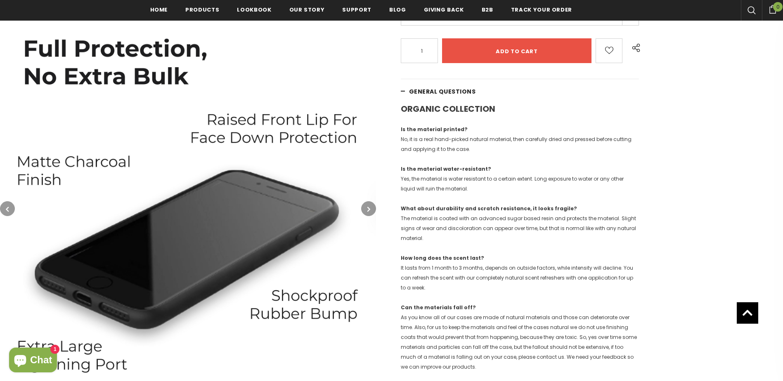
click at [9, 207] on icon "button" at bounding box center [7, 209] width 3 height 8
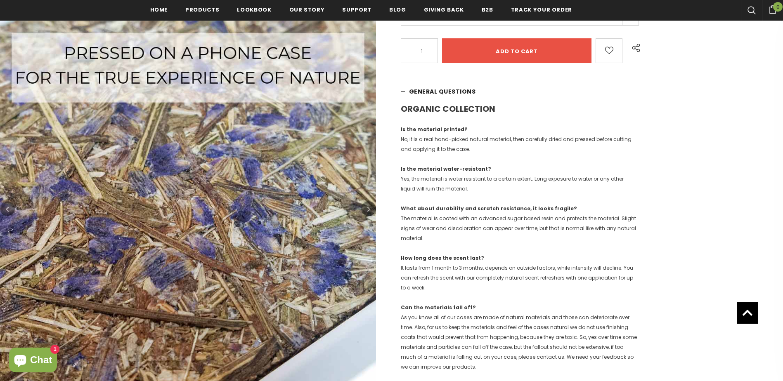
click at [9, 207] on icon "button" at bounding box center [7, 209] width 3 height 8
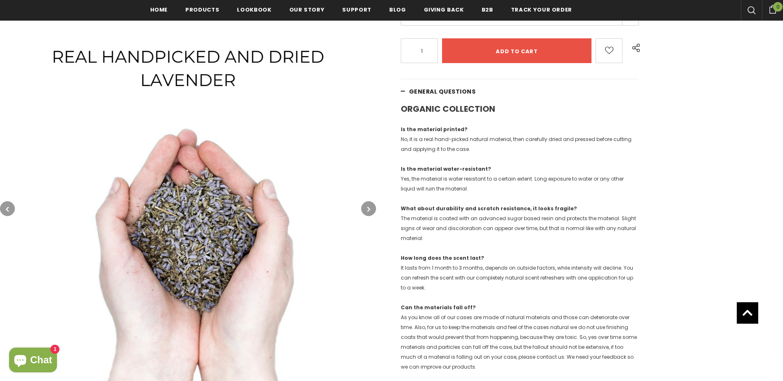
click at [9, 207] on icon "button" at bounding box center [7, 209] width 3 height 8
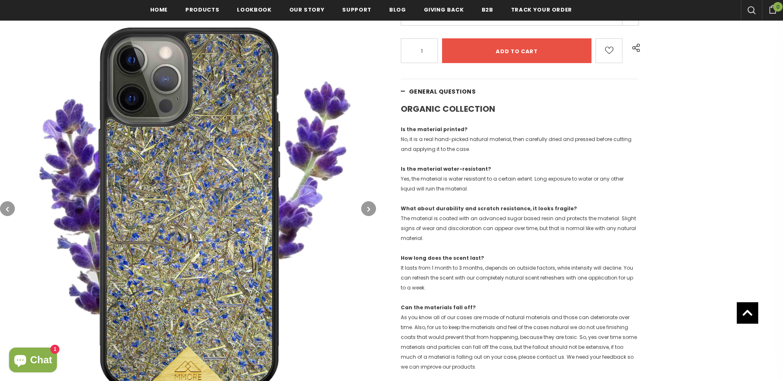
click at [9, 207] on icon "button" at bounding box center [7, 209] width 3 height 8
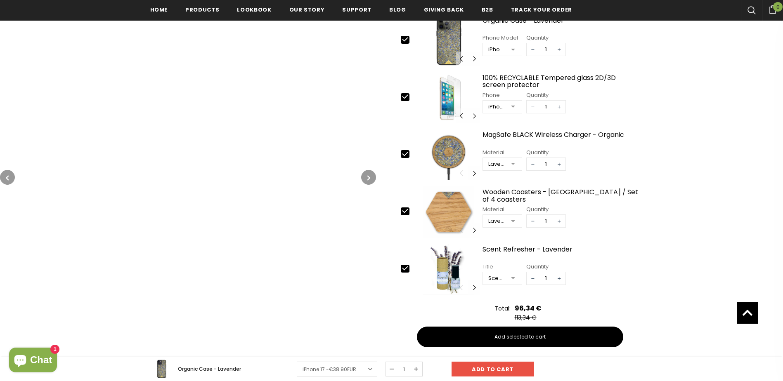
scroll to position [1239, 0]
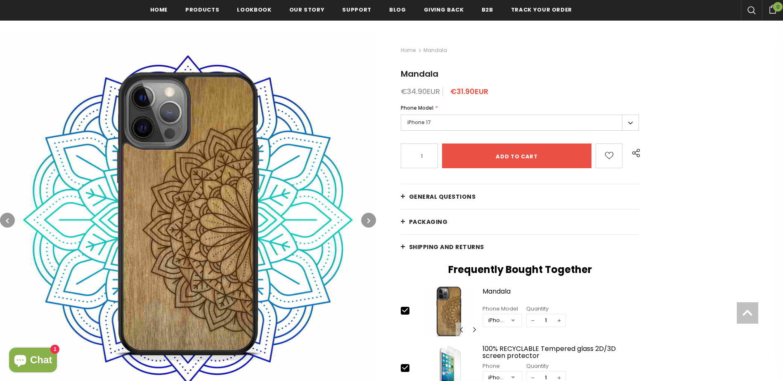
scroll to position [124, 0]
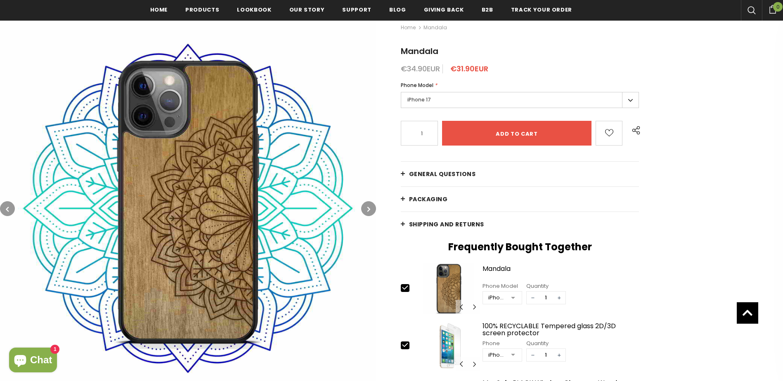
click at [366, 210] on button "button" at bounding box center [368, 208] width 15 height 15
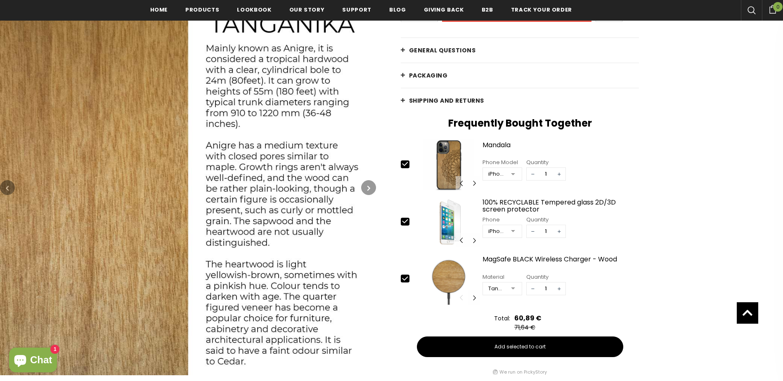
scroll to position [206, 0]
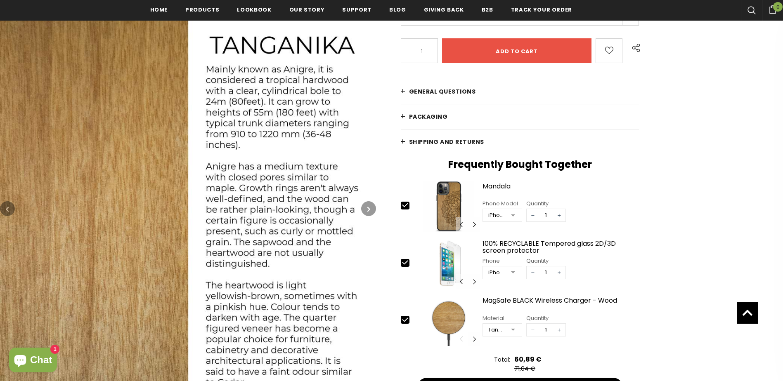
click at [369, 208] on icon "button" at bounding box center [368, 209] width 3 height 8
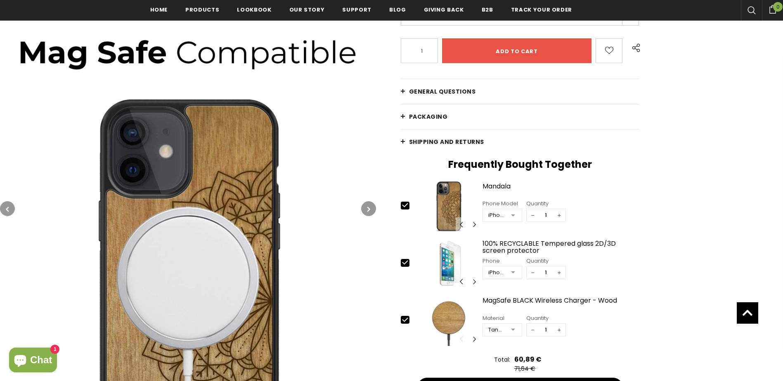
click at [367, 210] on icon "button" at bounding box center [368, 209] width 3 height 8
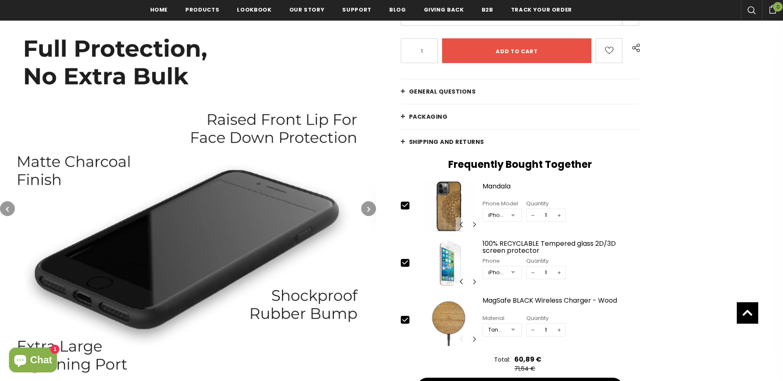
click at [370, 208] on icon "button" at bounding box center [368, 209] width 3 height 8
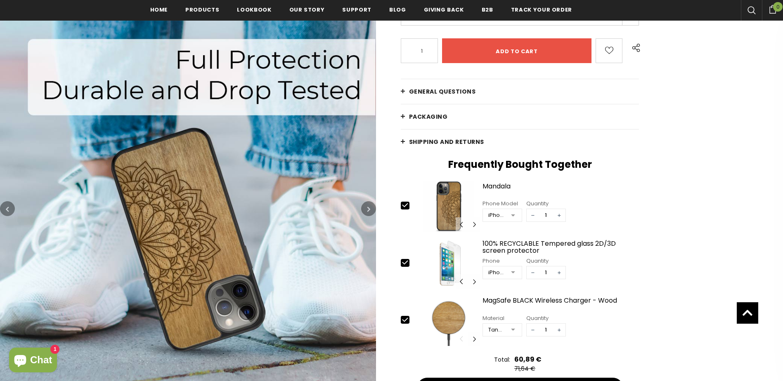
click at [370, 208] on icon "button" at bounding box center [368, 209] width 3 height 8
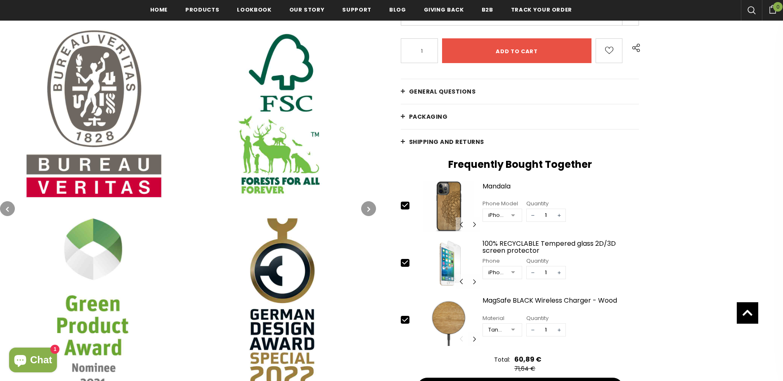
click at [370, 208] on icon "button" at bounding box center [368, 209] width 3 height 8
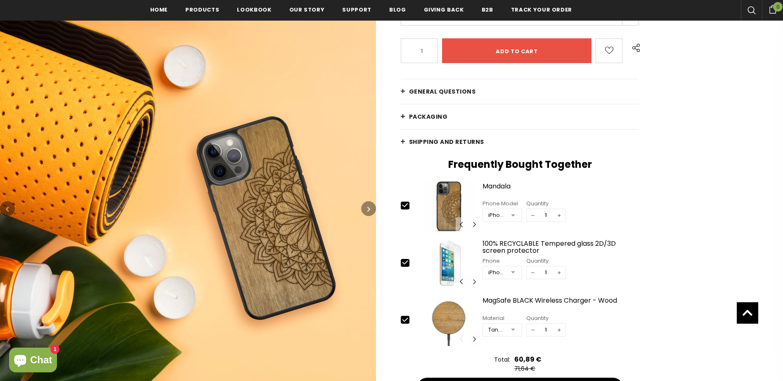
click at [370, 208] on icon "button" at bounding box center [368, 209] width 3 height 8
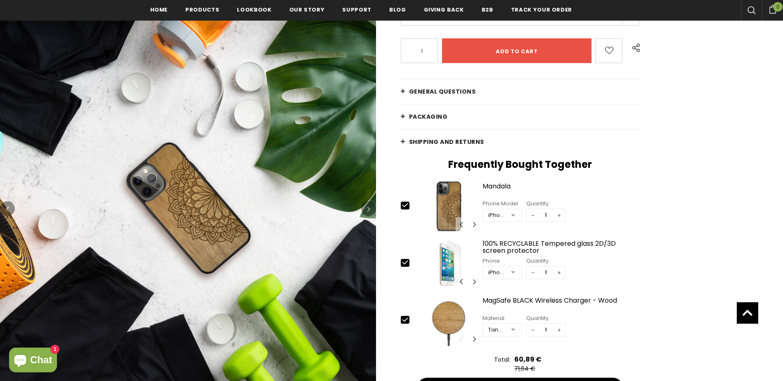
click at [370, 208] on icon "button" at bounding box center [368, 209] width 3 height 8
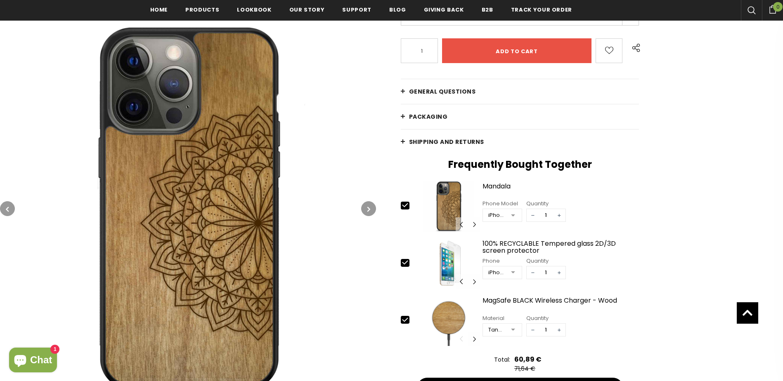
click at [370, 208] on icon "button" at bounding box center [368, 209] width 3 height 8
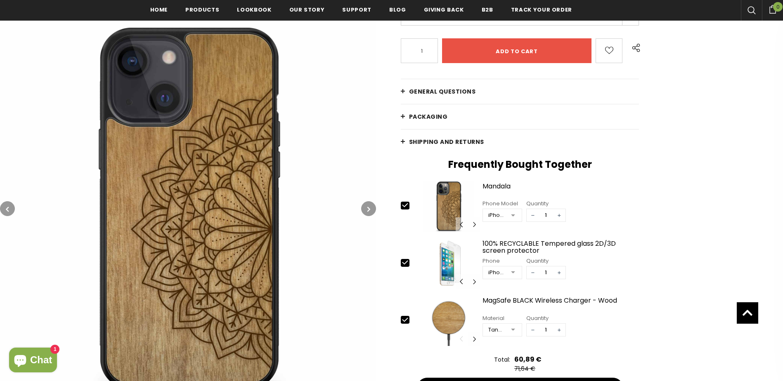
click at [370, 208] on icon "button" at bounding box center [368, 209] width 3 height 8
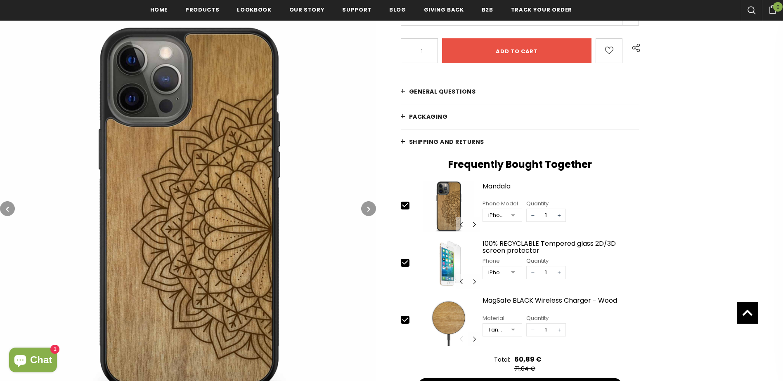
click at [370, 208] on icon "button" at bounding box center [368, 209] width 3 height 8
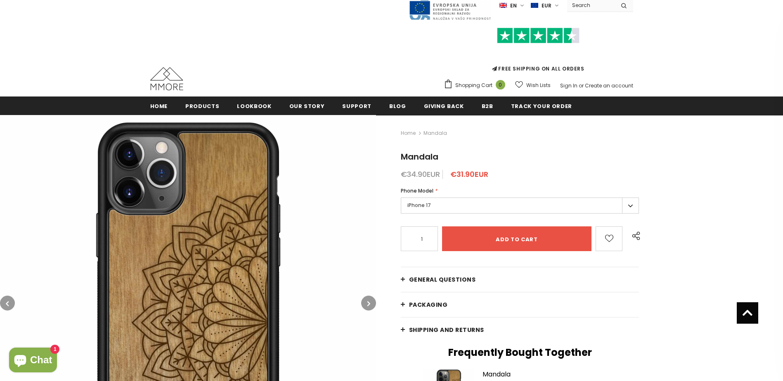
scroll to position [0, 0]
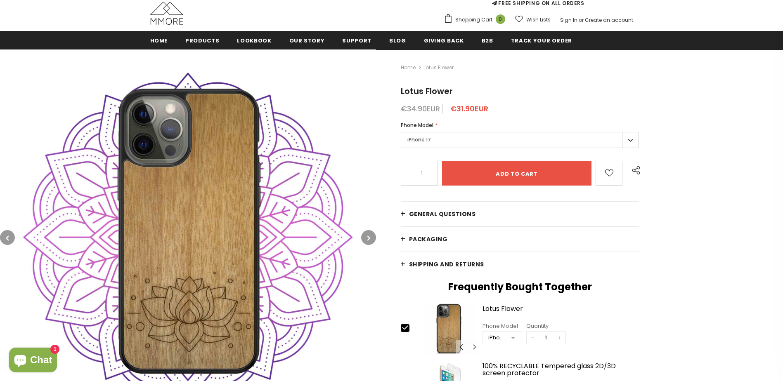
scroll to position [83, 0]
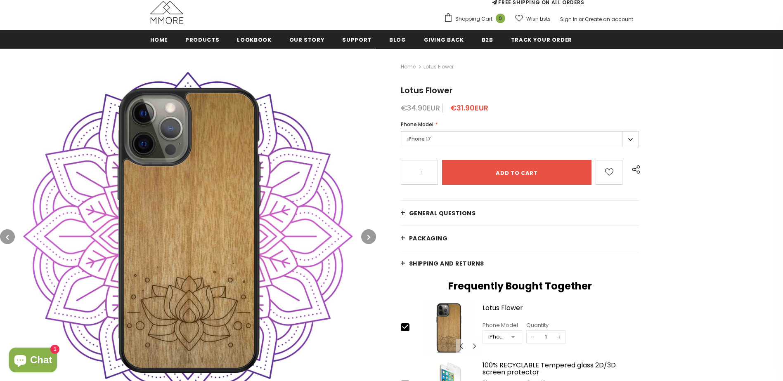
click at [370, 239] on icon "button" at bounding box center [368, 237] width 3 height 8
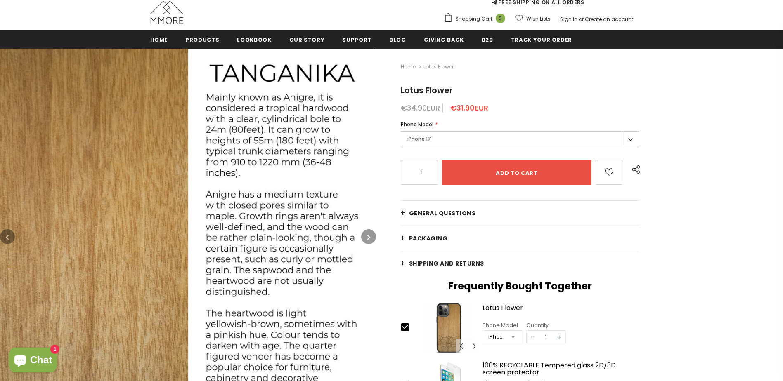
click at [370, 239] on icon "button" at bounding box center [368, 237] width 3 height 8
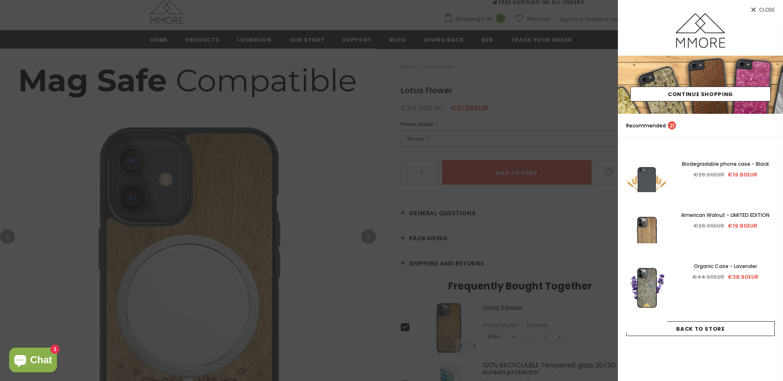
drag, startPoint x: 768, startPoint y: 7, endPoint x: 758, endPoint y: 11, distance: 11.1
click at [768, 7] on span "Close" at bounding box center [767, 9] width 16 height 5
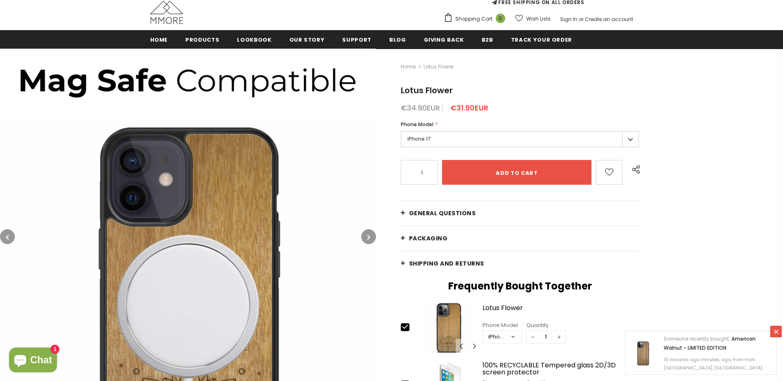
scroll to position [124, 0]
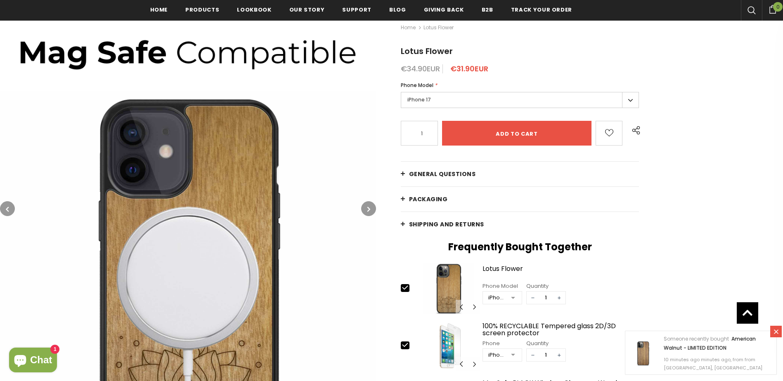
click at [403, 171] on link "General Questions" at bounding box center [520, 174] width 239 height 25
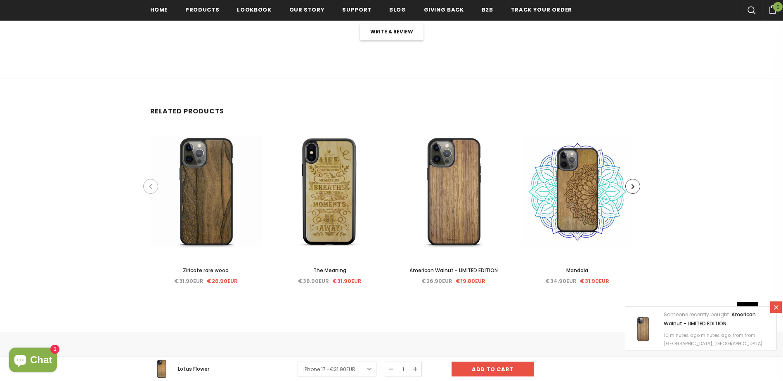
scroll to position [2518, 0]
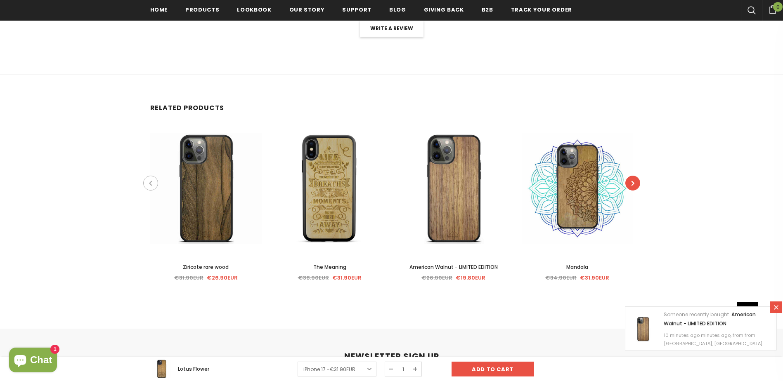
click at [637, 190] on button "button" at bounding box center [632, 183] width 15 height 15
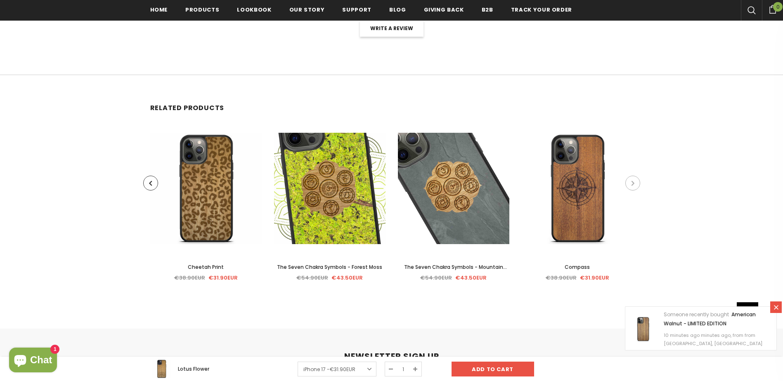
click at [637, 190] on button "button" at bounding box center [632, 183] width 15 height 15
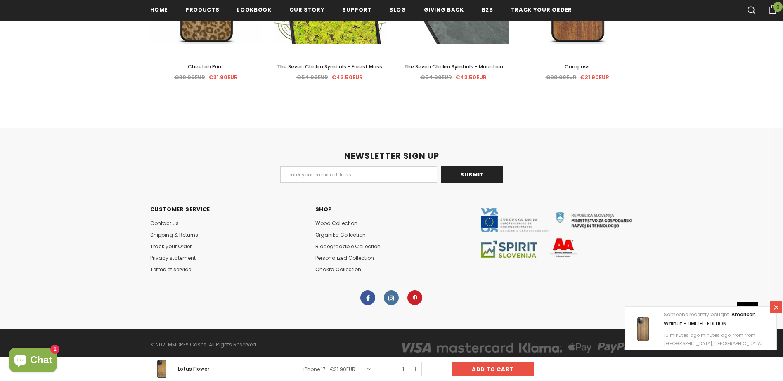
scroll to position [2729, 0]
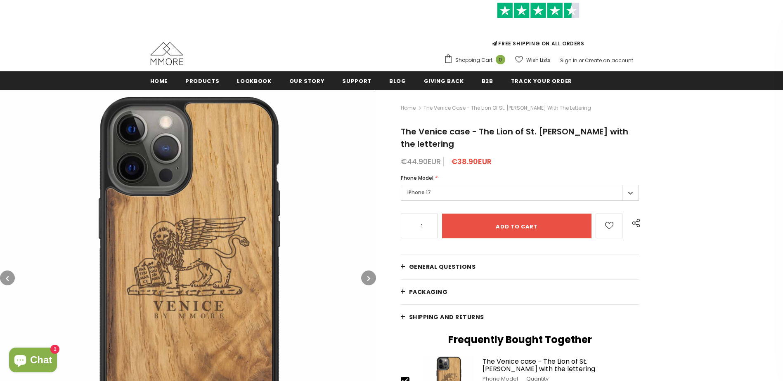
scroll to position [83, 0]
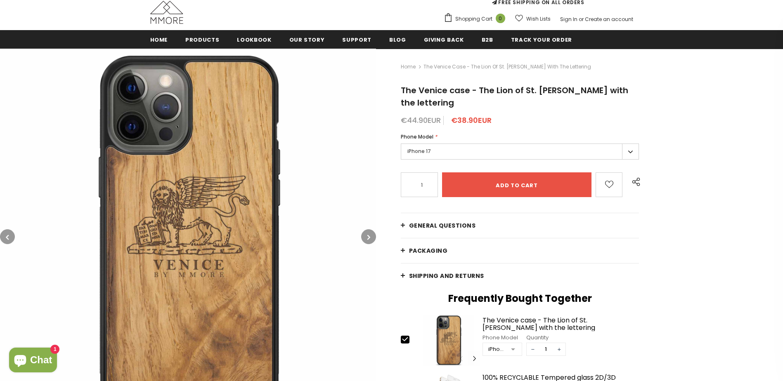
click at [367, 238] on icon "button" at bounding box center [368, 237] width 3 height 8
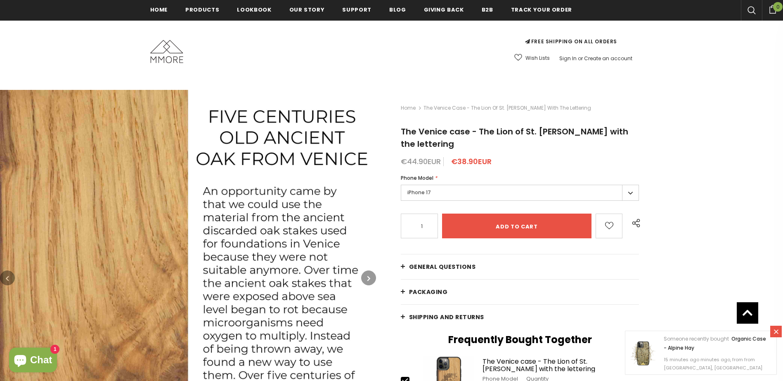
scroll to position [41, 0]
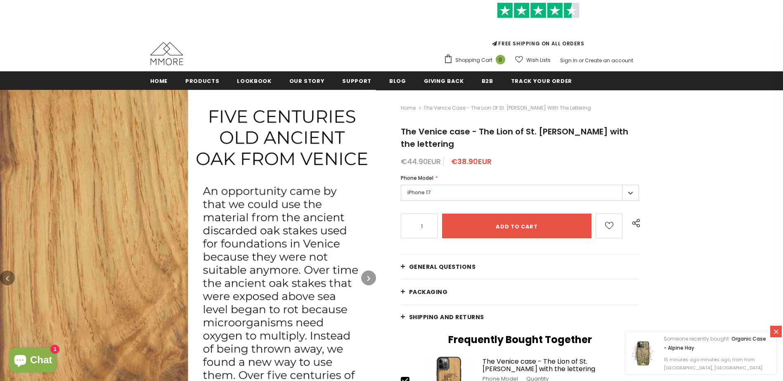
click at [369, 277] on icon "button" at bounding box center [368, 279] width 3 height 8
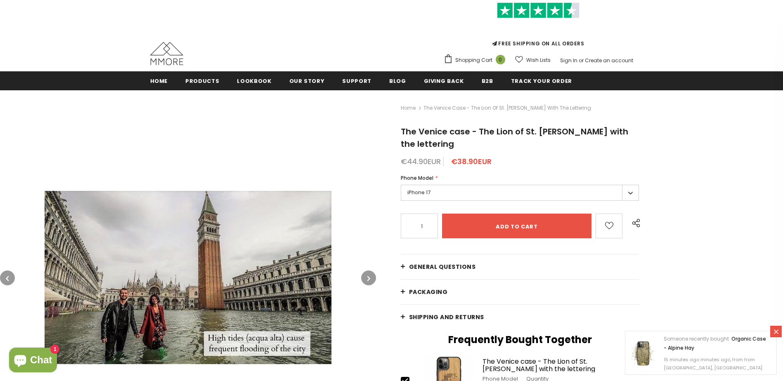
click at [367, 279] on button "button" at bounding box center [368, 278] width 15 height 15
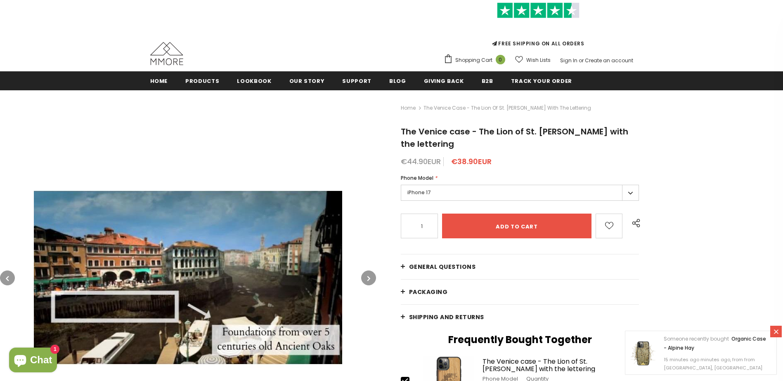
click at [368, 279] on icon "button" at bounding box center [368, 279] width 3 height 8
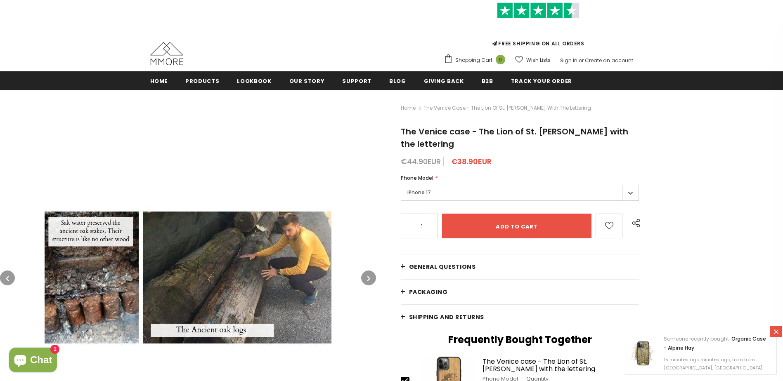
click at [368, 279] on icon "button" at bounding box center [368, 279] width 3 height 8
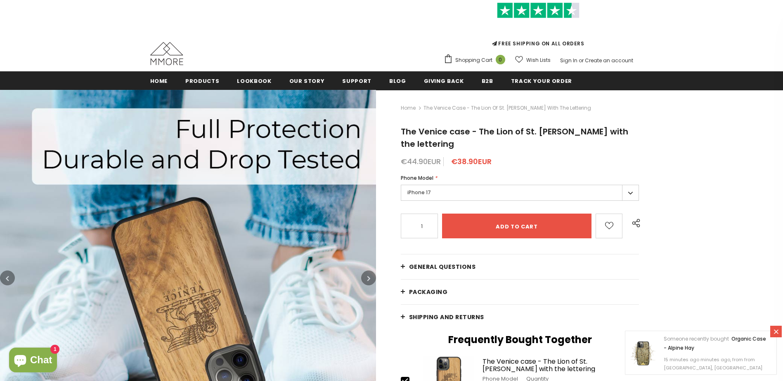
click at [370, 279] on icon "button" at bounding box center [368, 279] width 3 height 8
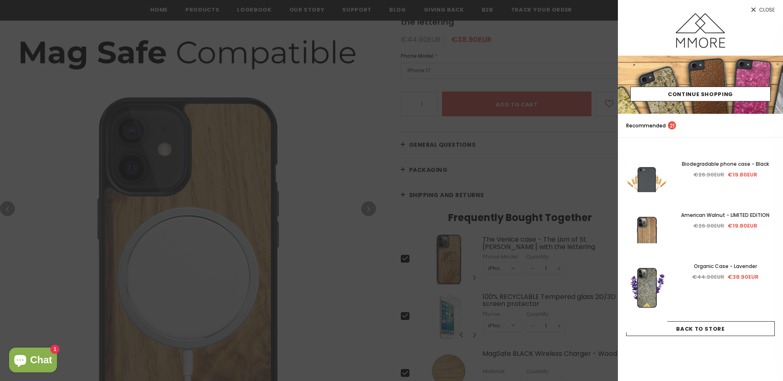
scroll to position [165, 0]
click at [773, 6] on link "Close" at bounding box center [700, 6] width 165 height 13
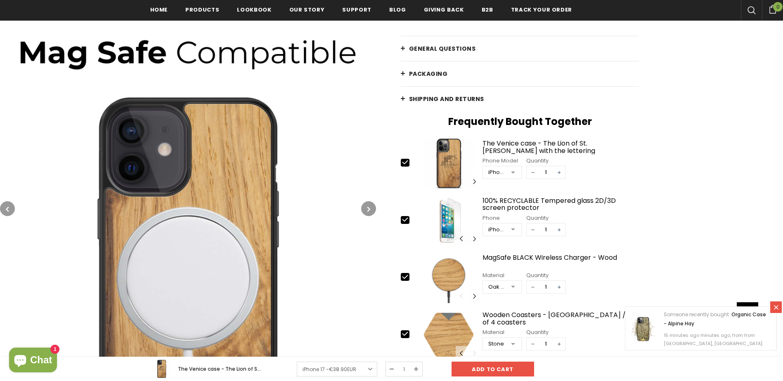
scroll to position [248, 0]
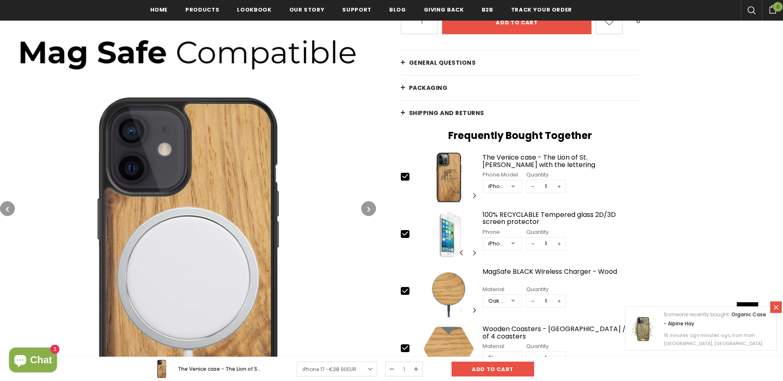
click at [367, 209] on icon "button" at bounding box center [368, 209] width 3 height 8
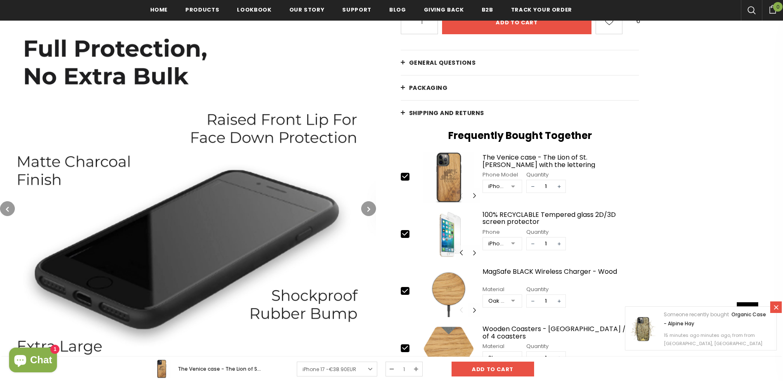
click at [367, 209] on icon "button" at bounding box center [368, 209] width 3 height 8
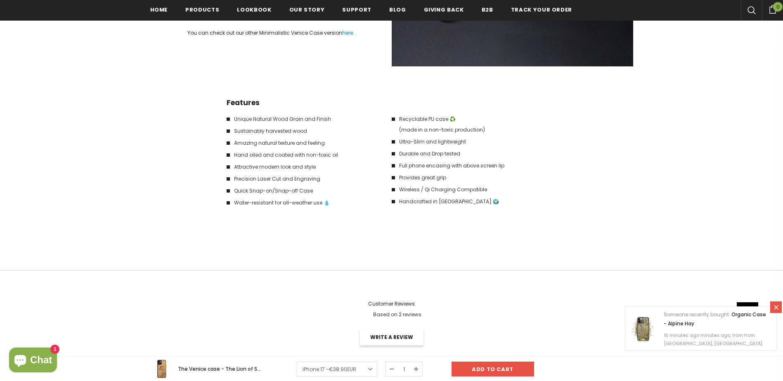
scroll to position [1569, 0]
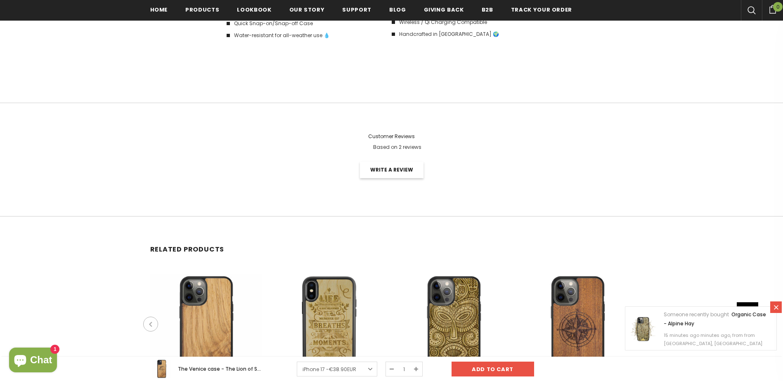
click at [401, 144] on span "Based on 2 reviews" at bounding box center [397, 147] width 48 height 7
click at [384, 133] on span "Customer Reviews" at bounding box center [391, 136] width 47 height 7
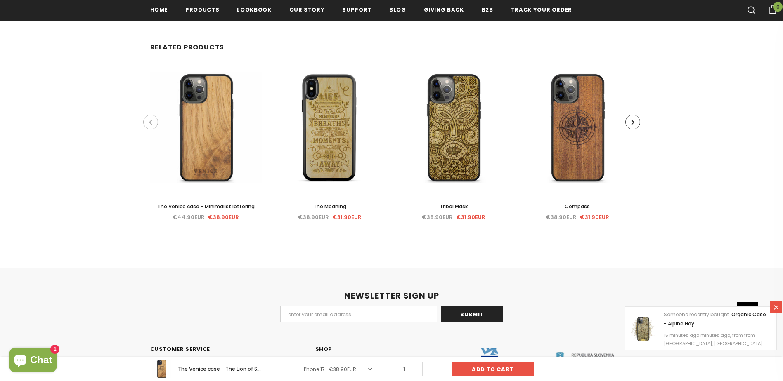
scroll to position [1899, 0]
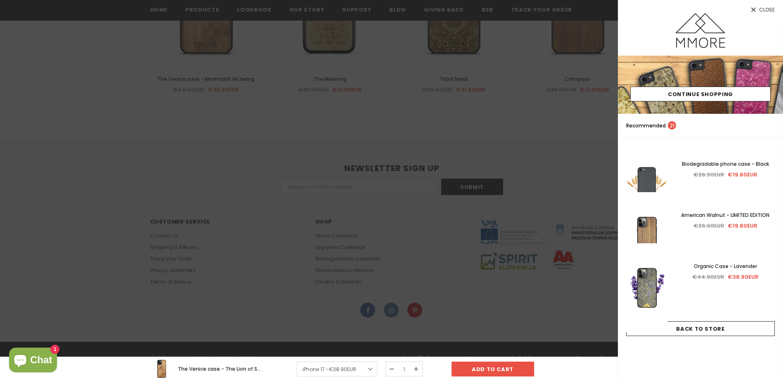
click at [768, 9] on span "Close" at bounding box center [767, 9] width 16 height 5
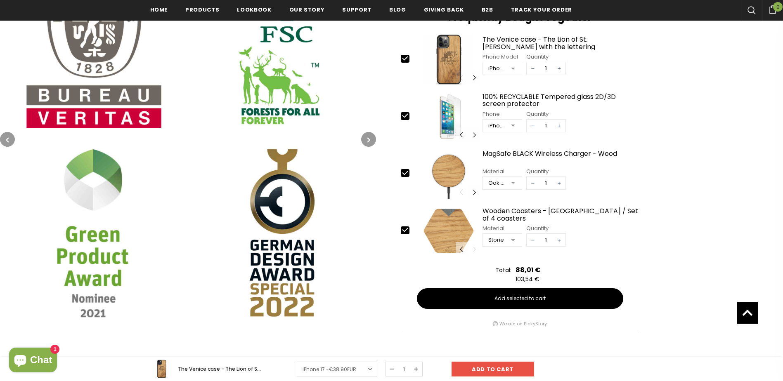
scroll to position [330, 0]
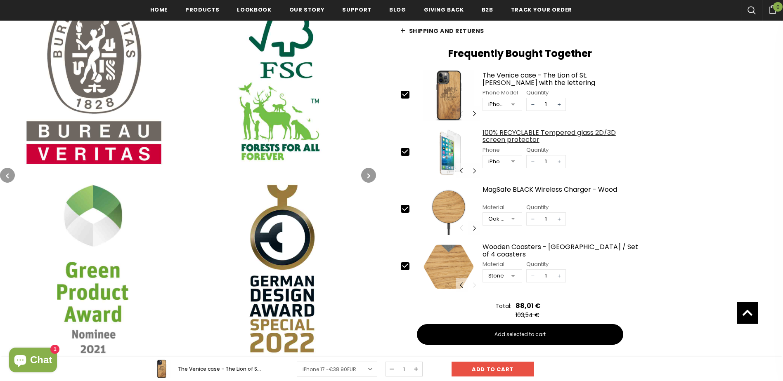
click at [519, 129] on div "100% RECYCLABLE Tempered glass 2D/3D screen protector" at bounding box center [561, 136] width 157 height 14
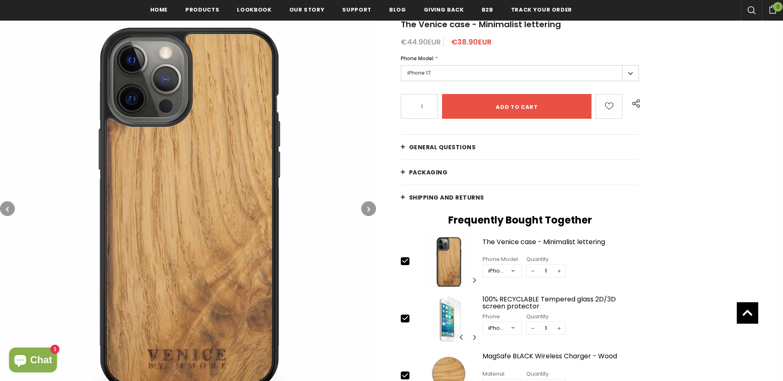
scroll to position [165, 0]
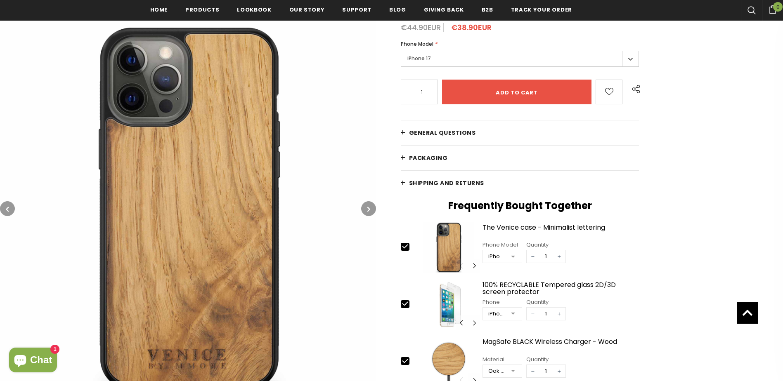
click at [367, 206] on icon "button" at bounding box center [368, 209] width 3 height 8
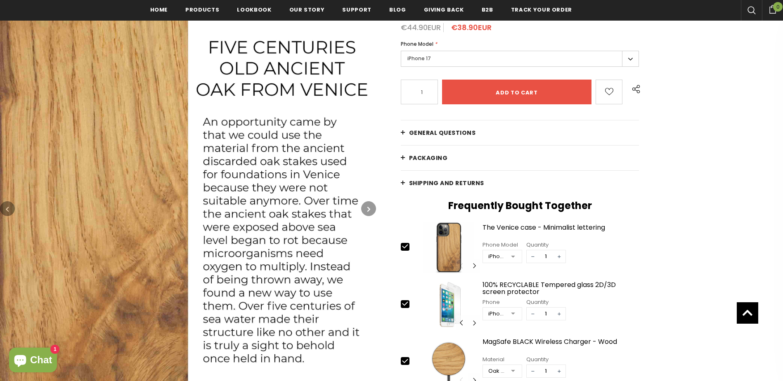
click at [367, 206] on icon "button" at bounding box center [368, 209] width 3 height 8
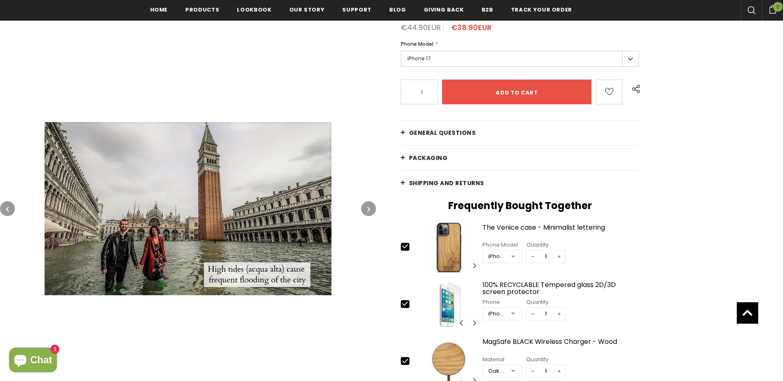
click at [367, 206] on icon "button" at bounding box center [368, 209] width 3 height 8
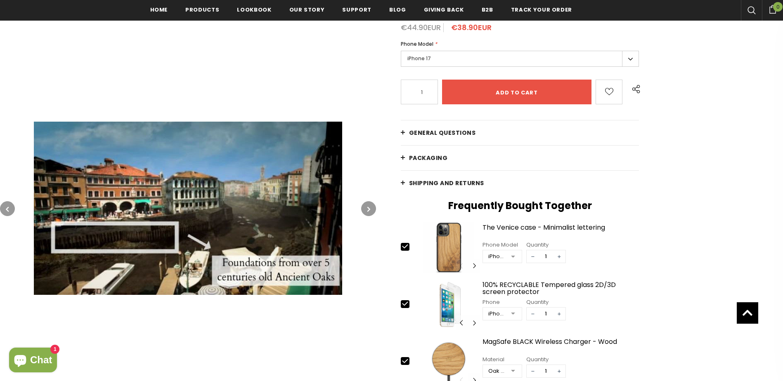
click at [367, 206] on icon "button" at bounding box center [368, 209] width 3 height 8
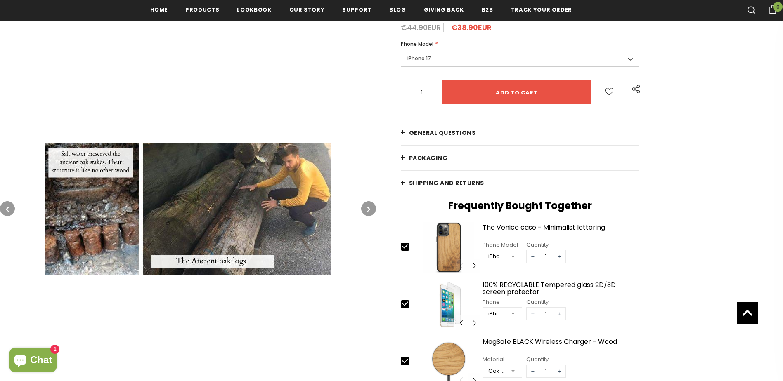
click at [367, 206] on icon "button" at bounding box center [368, 209] width 3 height 8
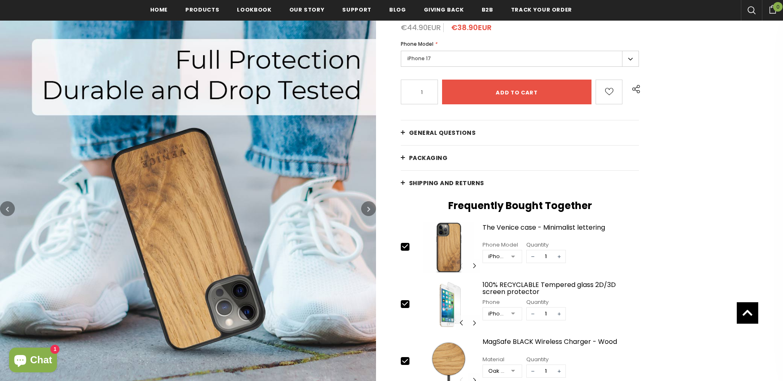
click at [368, 206] on icon "button" at bounding box center [368, 209] width 3 height 8
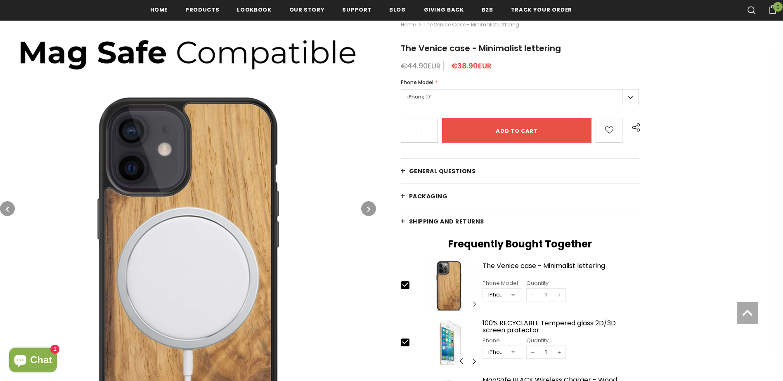
scroll to position [130, 0]
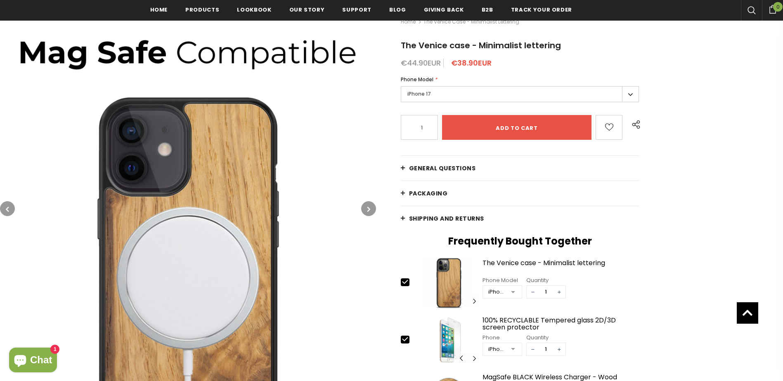
click at [371, 208] on button "button" at bounding box center [368, 208] width 15 height 15
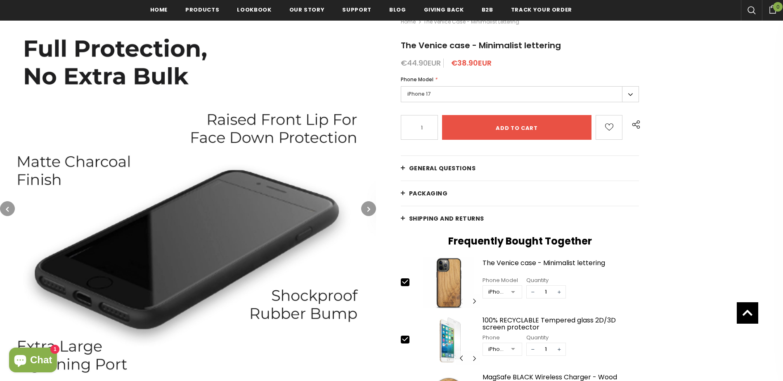
click at [371, 208] on button "button" at bounding box center [368, 208] width 15 height 15
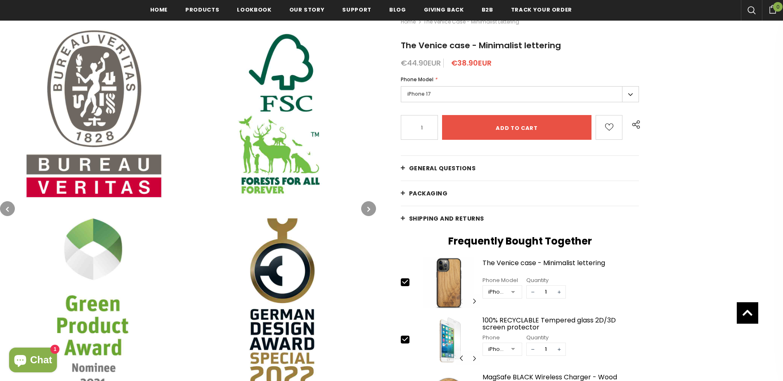
click at [371, 208] on button "button" at bounding box center [368, 208] width 15 height 15
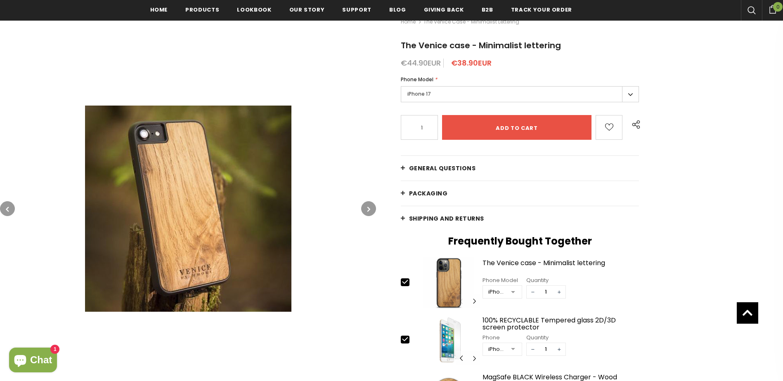
click at [371, 208] on button "button" at bounding box center [368, 208] width 15 height 15
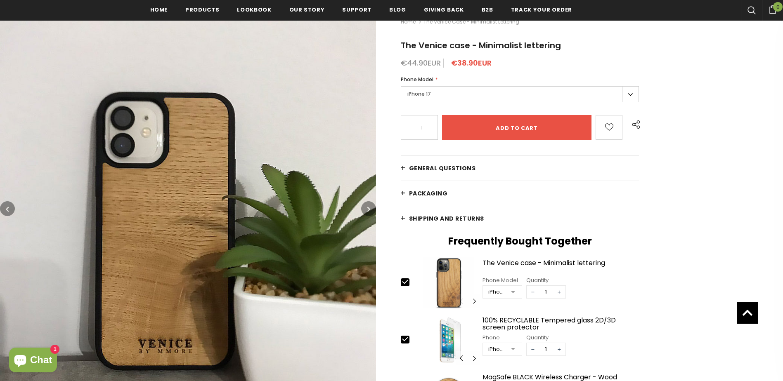
click at [371, 208] on button "button" at bounding box center [368, 208] width 15 height 15
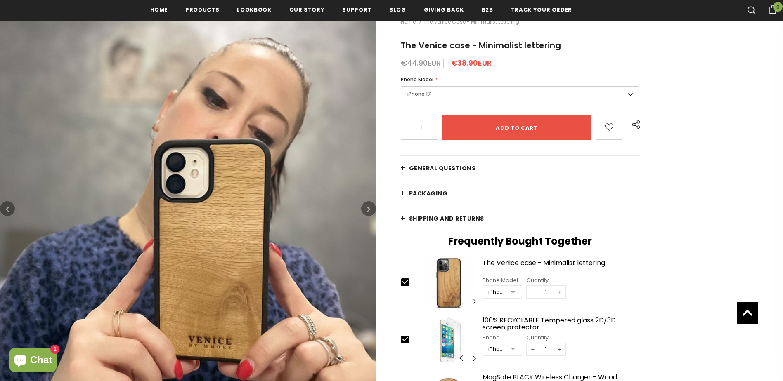
click at [371, 208] on button "button" at bounding box center [368, 208] width 15 height 15
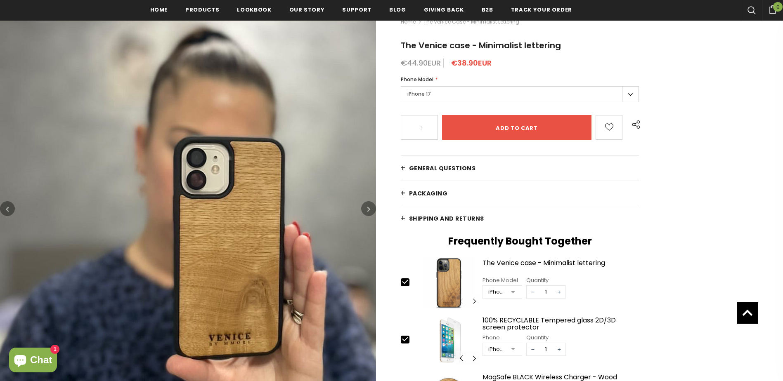
click at [371, 208] on button "button" at bounding box center [368, 208] width 15 height 15
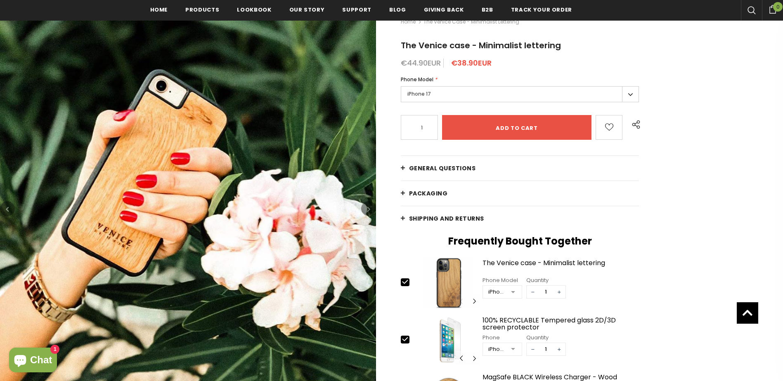
click at [371, 208] on button "button" at bounding box center [368, 208] width 15 height 15
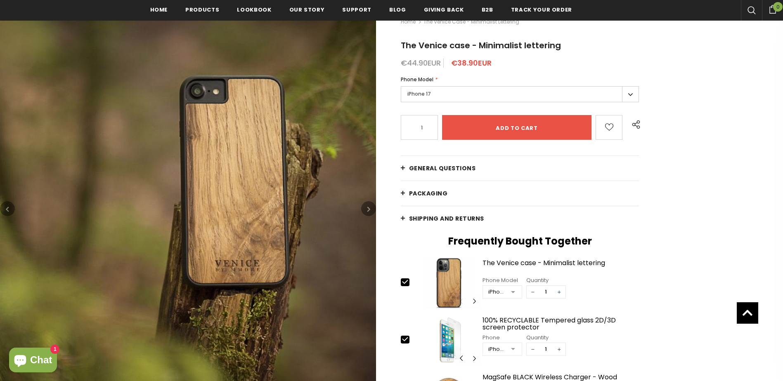
click at [371, 208] on button "button" at bounding box center [368, 208] width 15 height 15
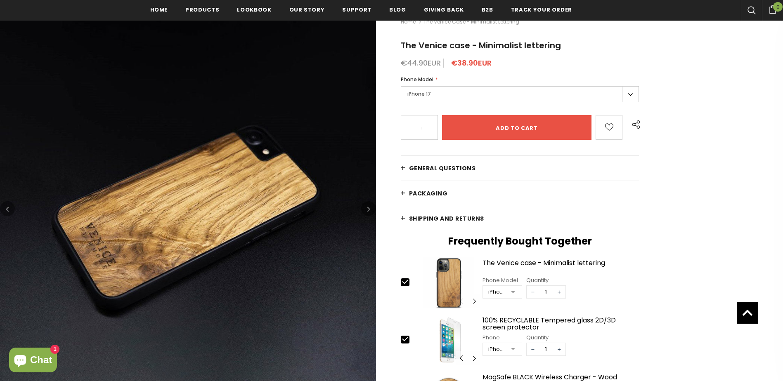
click at [371, 208] on button "button" at bounding box center [368, 208] width 15 height 15
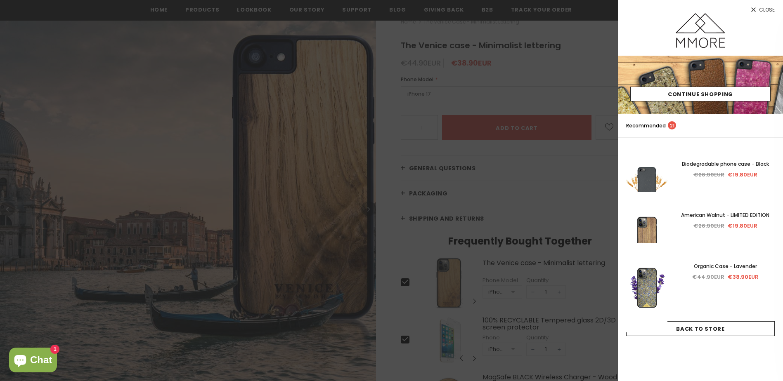
click at [774, 8] on span "Close" at bounding box center [767, 9] width 16 height 5
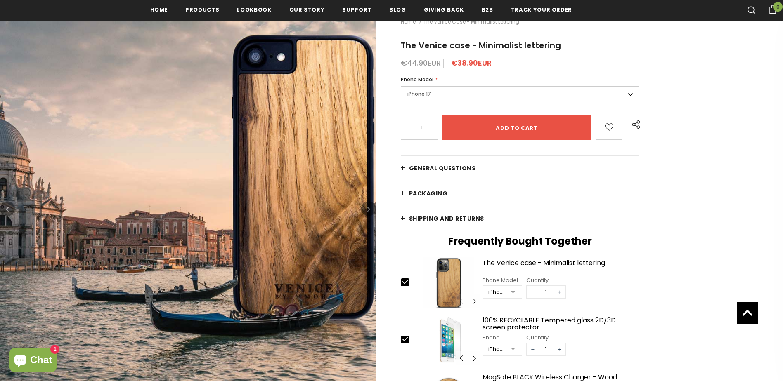
click at [365, 208] on button "button" at bounding box center [368, 208] width 15 height 15
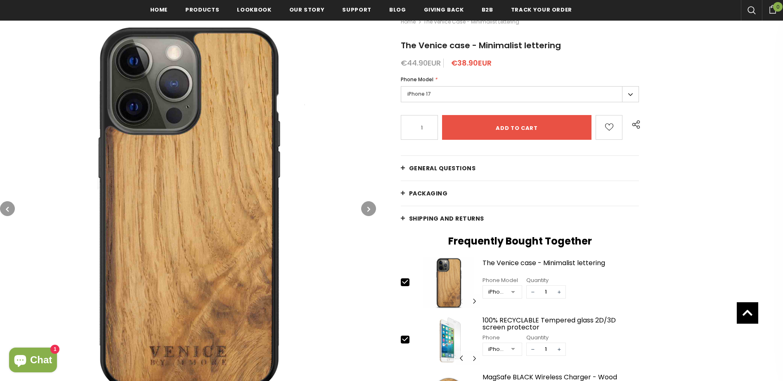
click at [371, 210] on button "button" at bounding box center [368, 208] width 15 height 15
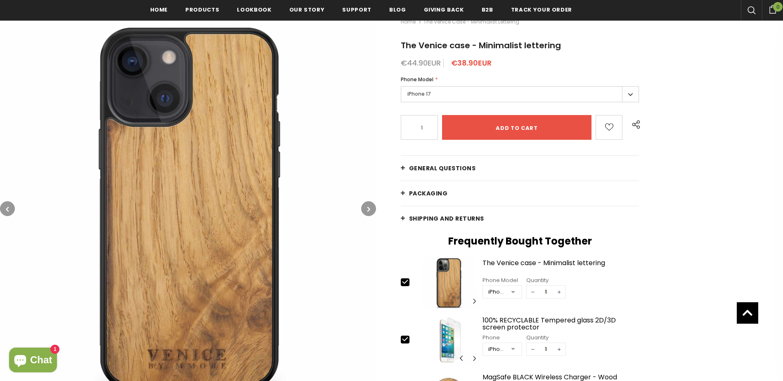
click at [371, 210] on button "button" at bounding box center [368, 208] width 15 height 15
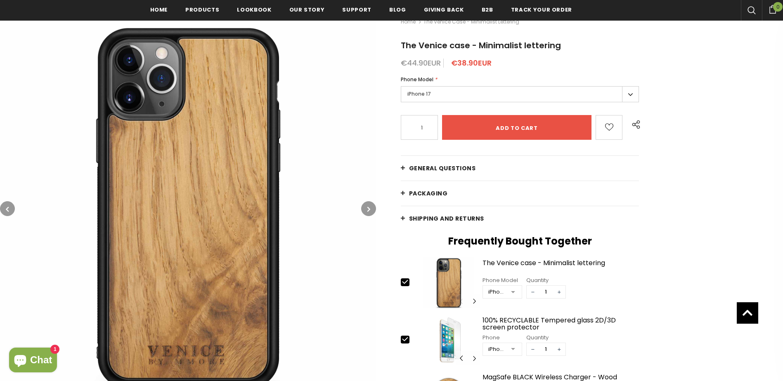
click at [371, 210] on button "button" at bounding box center [368, 208] width 15 height 15
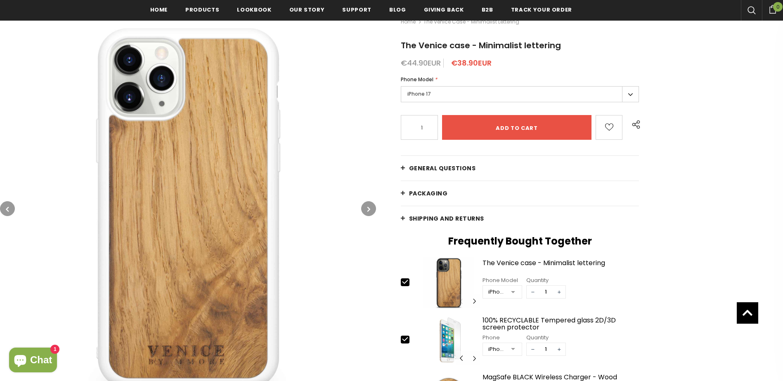
click at [371, 210] on button "button" at bounding box center [368, 208] width 15 height 15
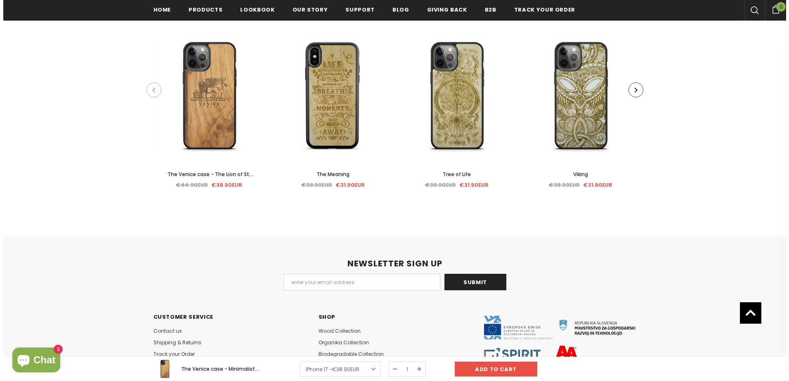
scroll to position [1898, 0]
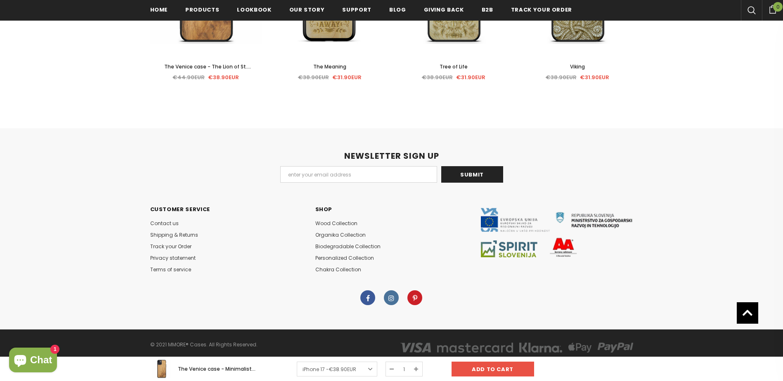
click at [753, 9] on icon at bounding box center [752, 10] width 8 height 8
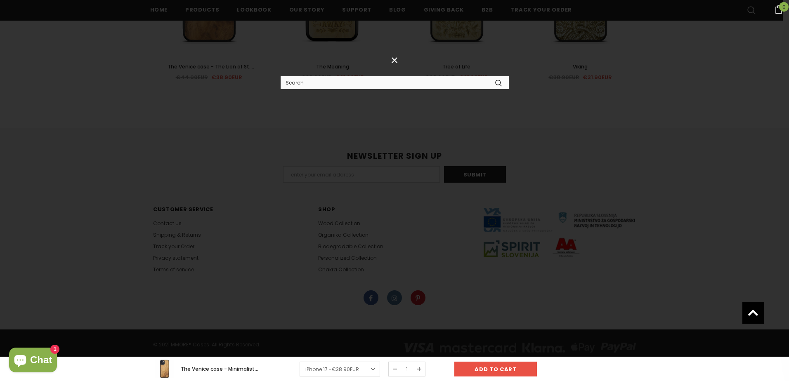
click at [748, 6] on link at bounding box center [752, 10] width 8 height 8
click at [373, 86] on input "Search Site" at bounding box center [385, 83] width 208 height 12
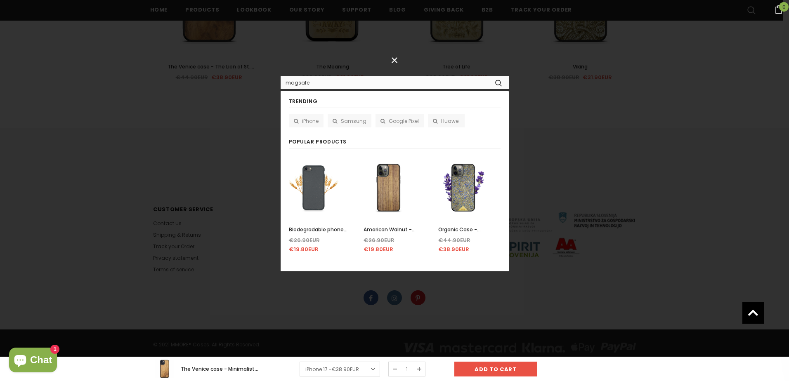
type input "magsafe"
click at [488, 76] on button "submit" at bounding box center [498, 82] width 20 height 13
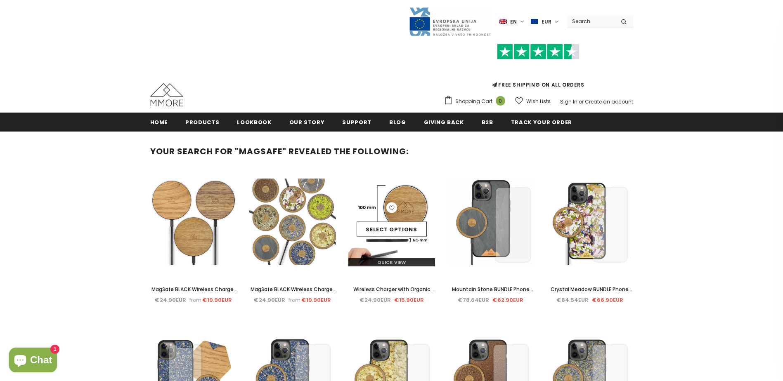
click at [367, 212] on div "Select options" at bounding box center [391, 222] width 87 height 39
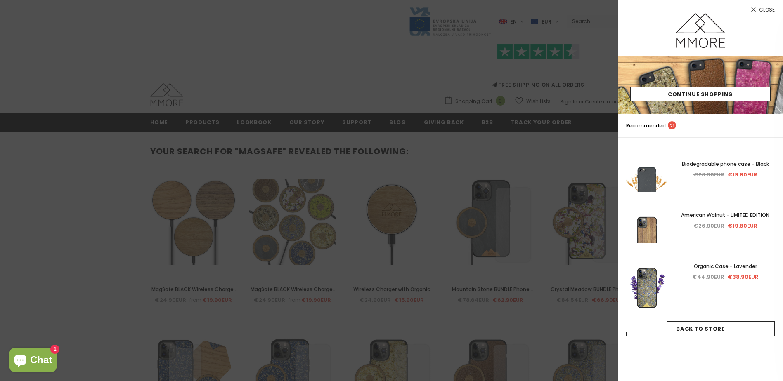
click at [765, 9] on span "Close" at bounding box center [767, 9] width 16 height 5
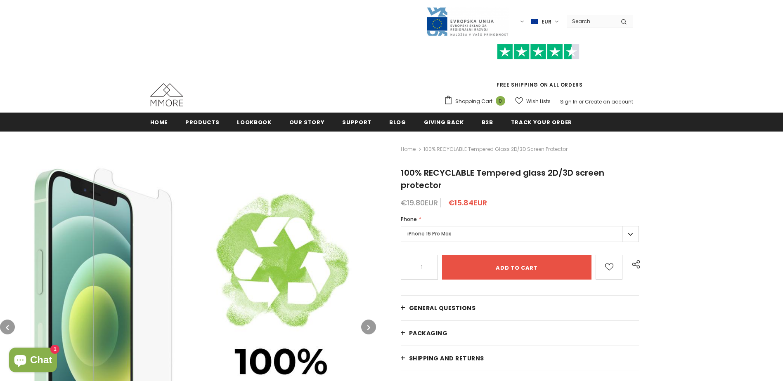
click at [452, 235] on label "iPhone 16 Pro Max" at bounding box center [520, 234] width 239 height 16
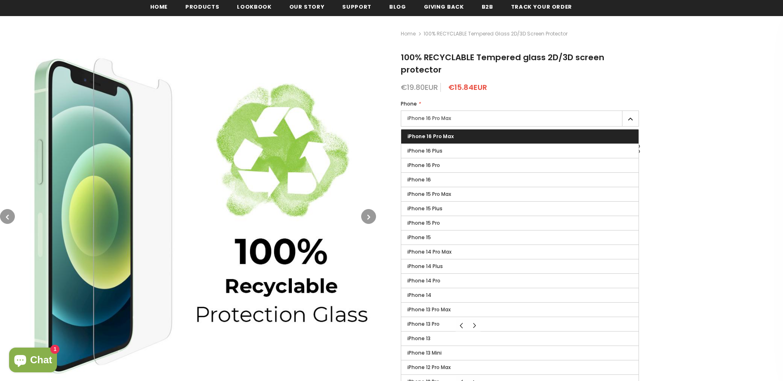
scroll to position [165, 0]
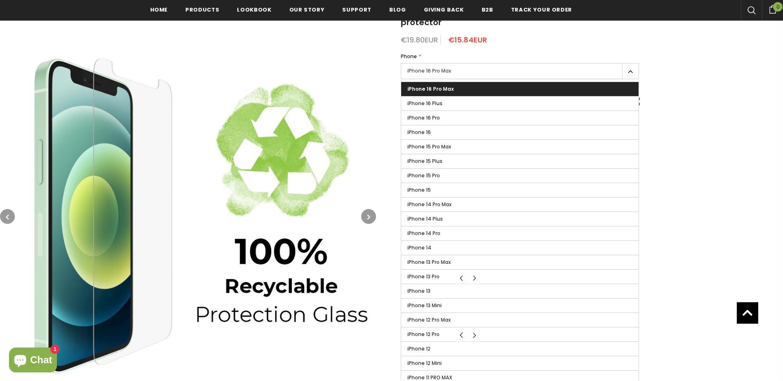
click at [370, 217] on icon "button" at bounding box center [368, 217] width 3 height 8
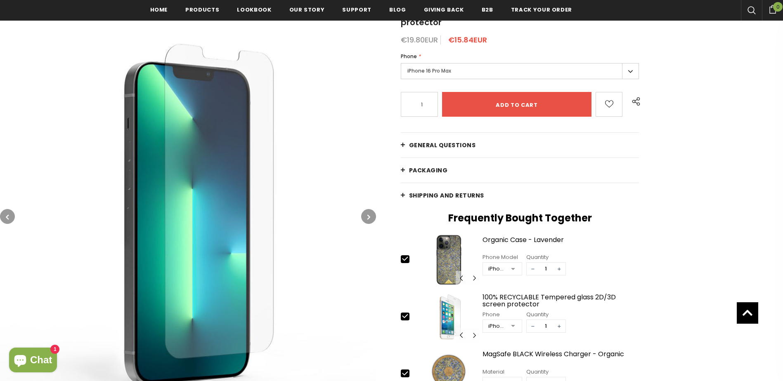
click at [370, 217] on icon "button" at bounding box center [368, 217] width 3 height 8
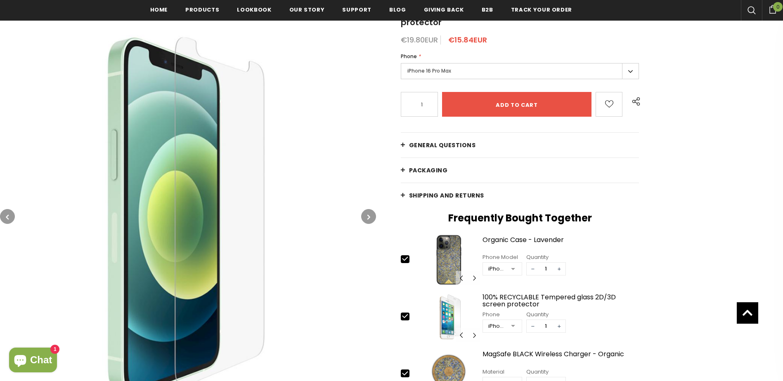
click at [370, 217] on icon "button" at bounding box center [368, 217] width 3 height 8
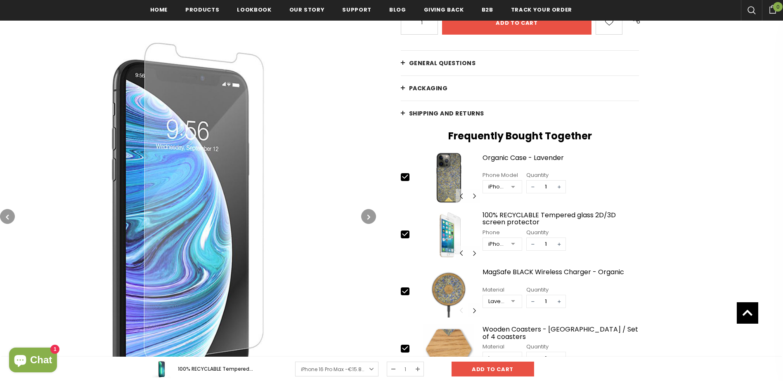
scroll to position [248, 0]
click at [515, 245] on div at bounding box center [513, 244] width 17 height 12
click at [729, 233] on div "Home 100% RECYCLABLE Tempered glass 2D/3D screen protector 100% RECYCLABLE Temp…" at bounding box center [579, 199] width 407 height 627
click at [371, 368] on link "iPhone 16 Pro Max - €15.84EUR" at bounding box center [336, 369] width 83 height 15
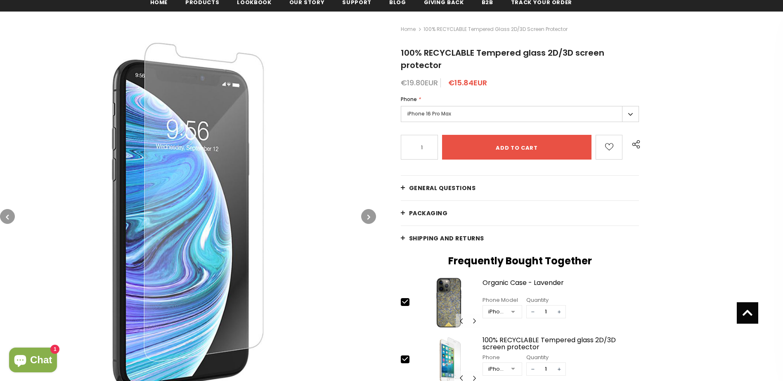
scroll to position [41, 0]
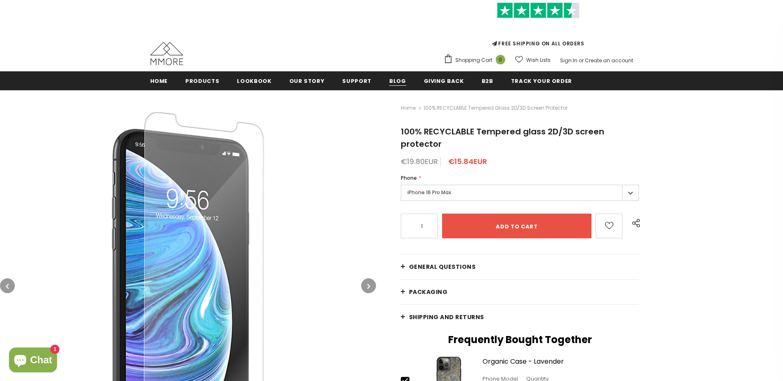
click at [391, 83] on span "Blog" at bounding box center [397, 81] width 17 height 8
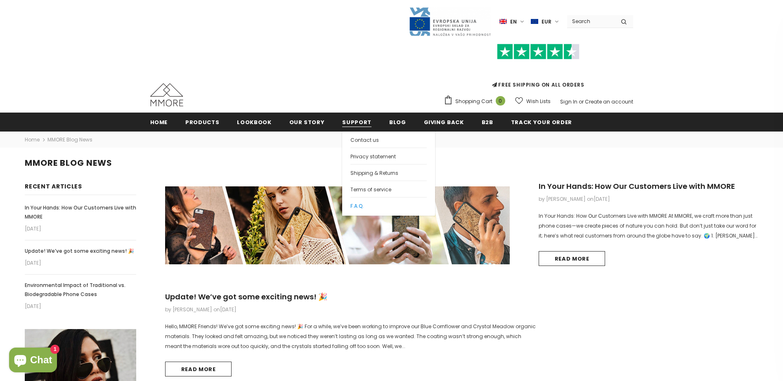
click at [351, 203] on span "F.A.Q." at bounding box center [357, 206] width 13 height 7
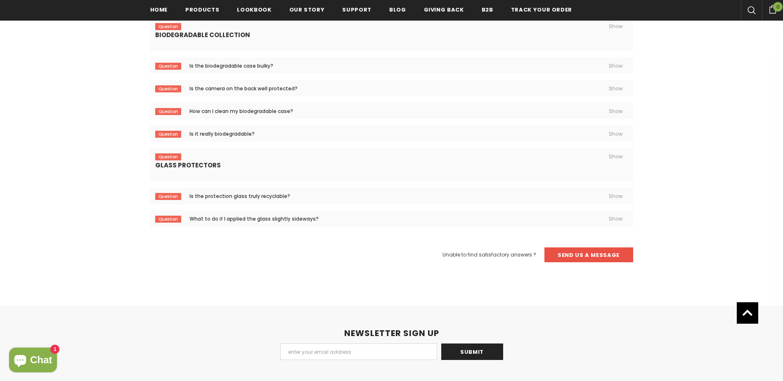
scroll to position [497, 0]
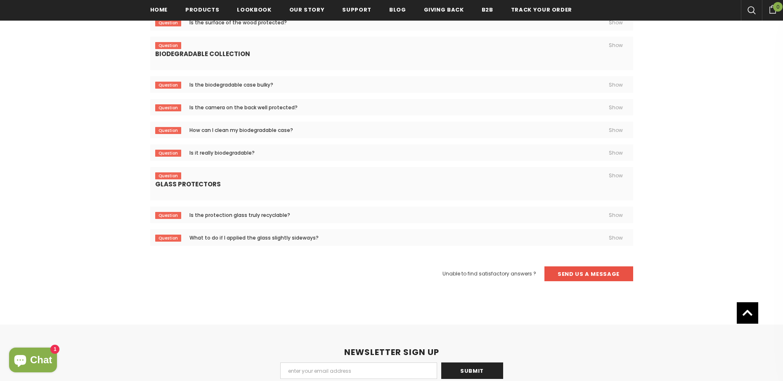
click at [311, 106] on link "Is the camera on the back well protected?" at bounding box center [391, 107] width 483 height 17
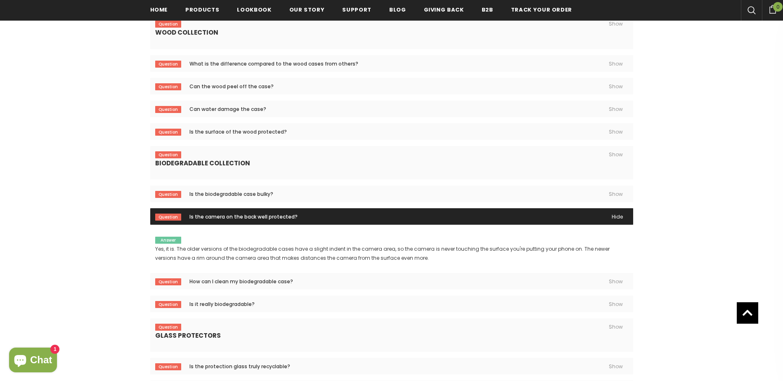
scroll to position [374, 0]
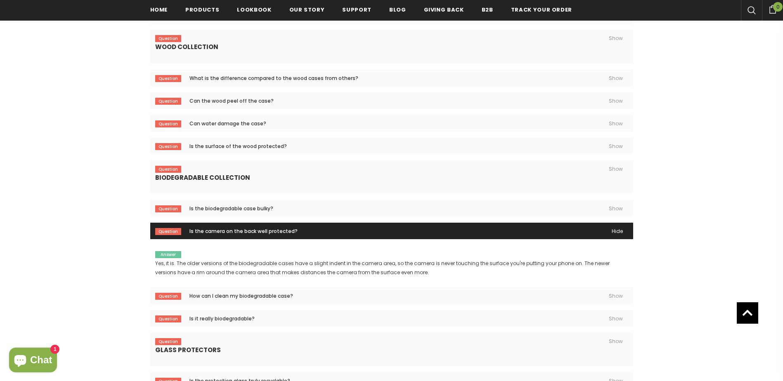
click at [353, 79] on span "What is the difference compared to the wood cases from others?" at bounding box center [259, 78] width 218 height 17
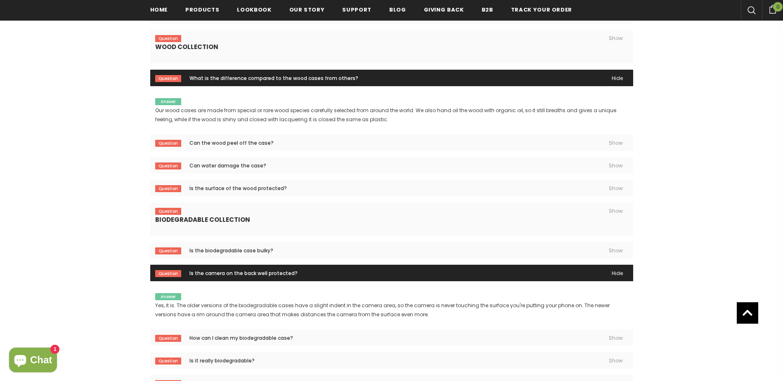
click at [280, 164] on link "Can water damage the case?" at bounding box center [391, 165] width 483 height 17
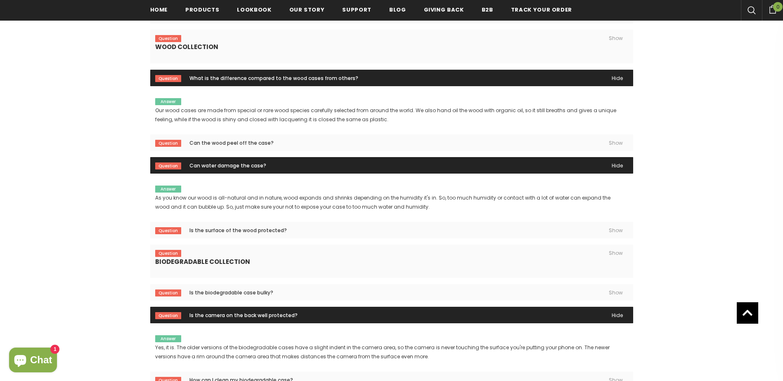
click at [329, 232] on link "Is the surface of the wood protected?" at bounding box center [391, 230] width 483 height 17
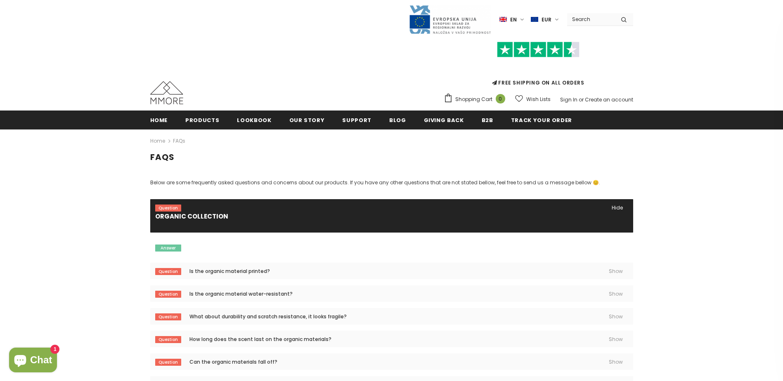
scroll to position [0, 0]
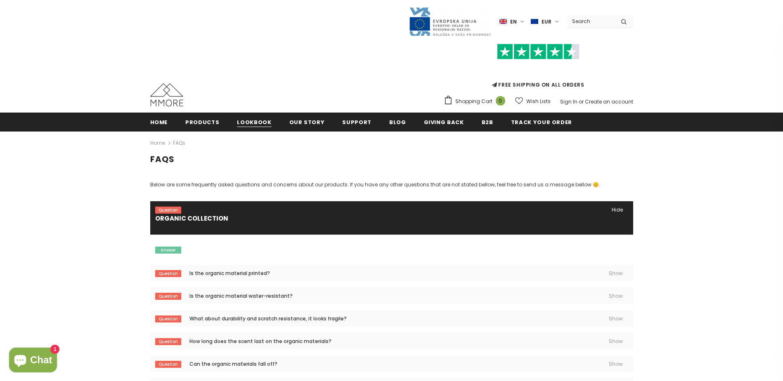
click at [260, 121] on span "Lookbook" at bounding box center [254, 122] width 34 height 8
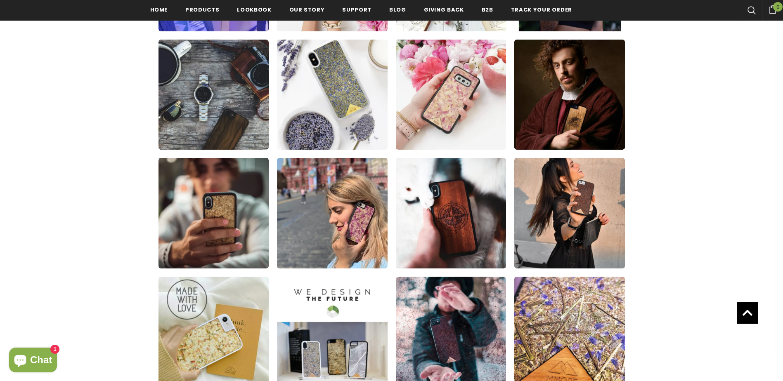
scroll to position [124, 0]
